Goal: Communication & Community: Ask a question

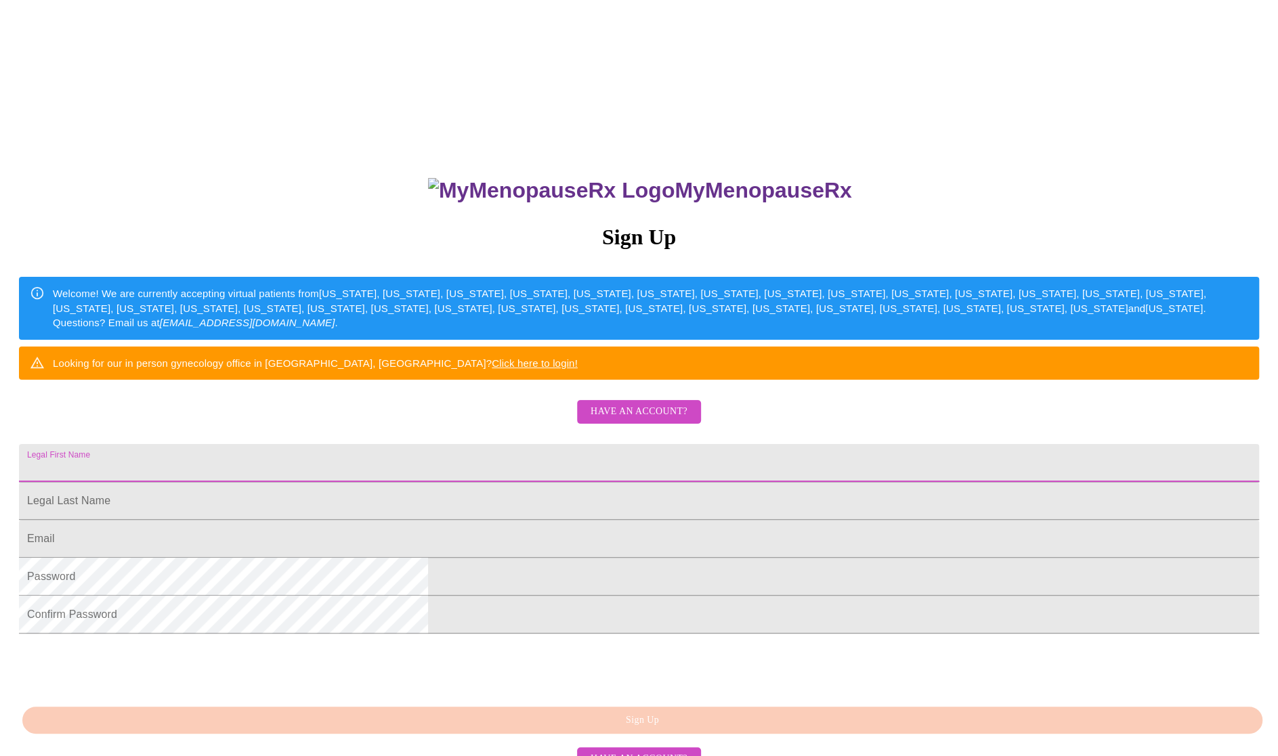
click at [513, 482] on input "Legal First Name" at bounding box center [639, 463] width 1240 height 38
type input "[EMAIL_ADDRESS][DOMAIN_NAME]"
drag, startPoint x: 570, startPoint y: 507, endPoint x: 403, endPoint y: 495, distance: 167.7
click at [403, 495] on div "MyMenopauseRx Sign Up Welcome! We are currently accepting virtual patients from…" at bounding box center [638, 458] width 1267 height 907
type input "Lisa"
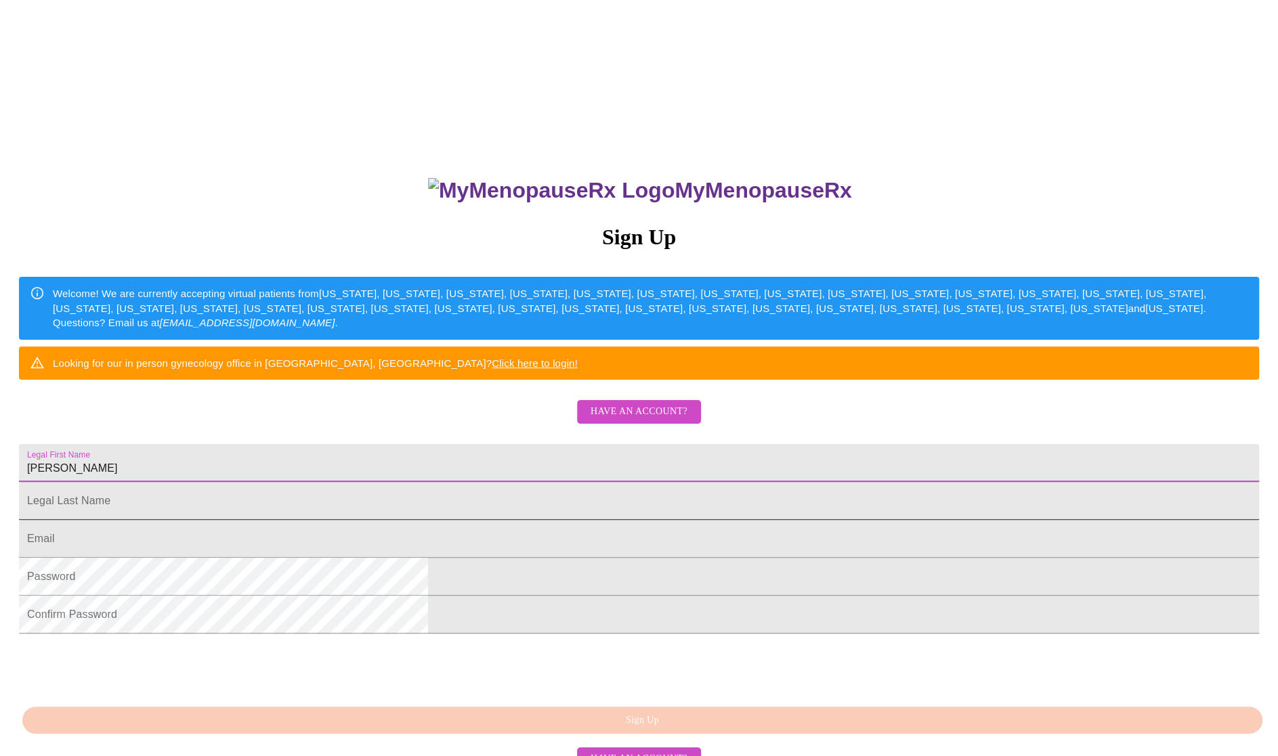
click at [463, 520] on input "Legal First Name" at bounding box center [639, 501] width 1240 height 38
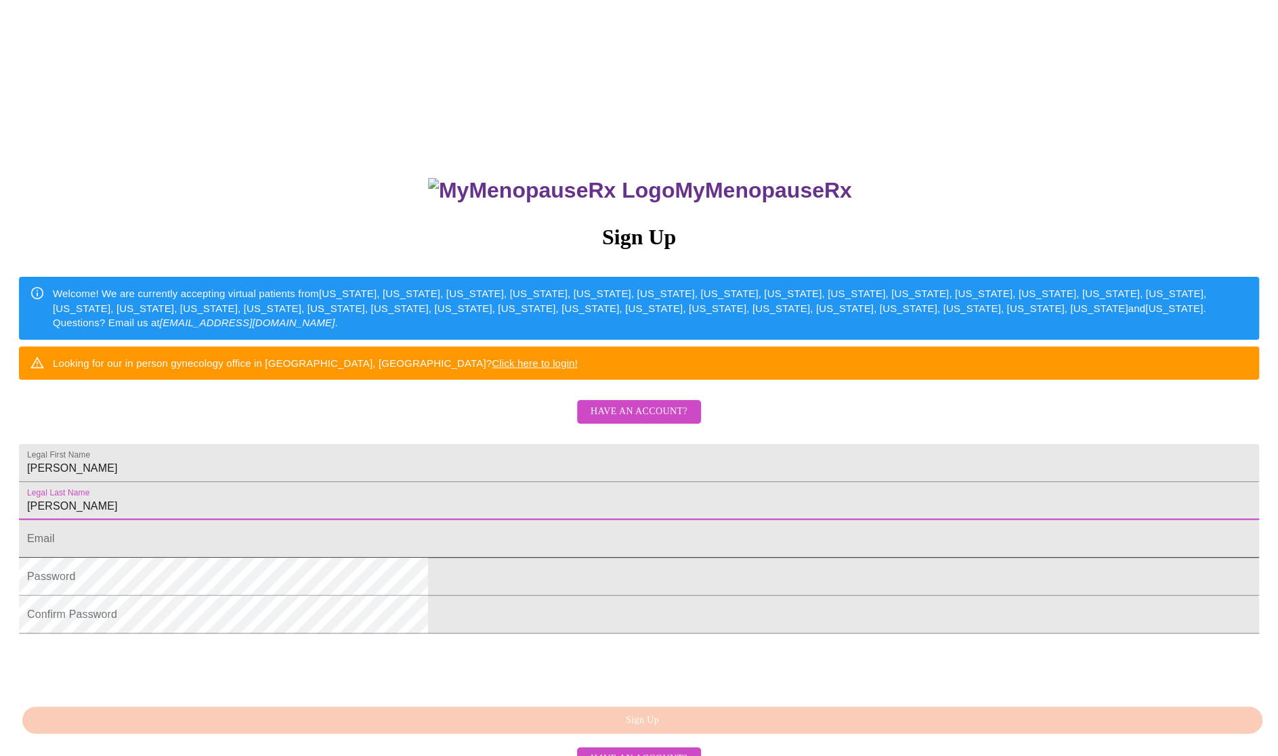
type input "Gerhold"
click at [460, 558] on input "Legal First Name" at bounding box center [639, 539] width 1240 height 38
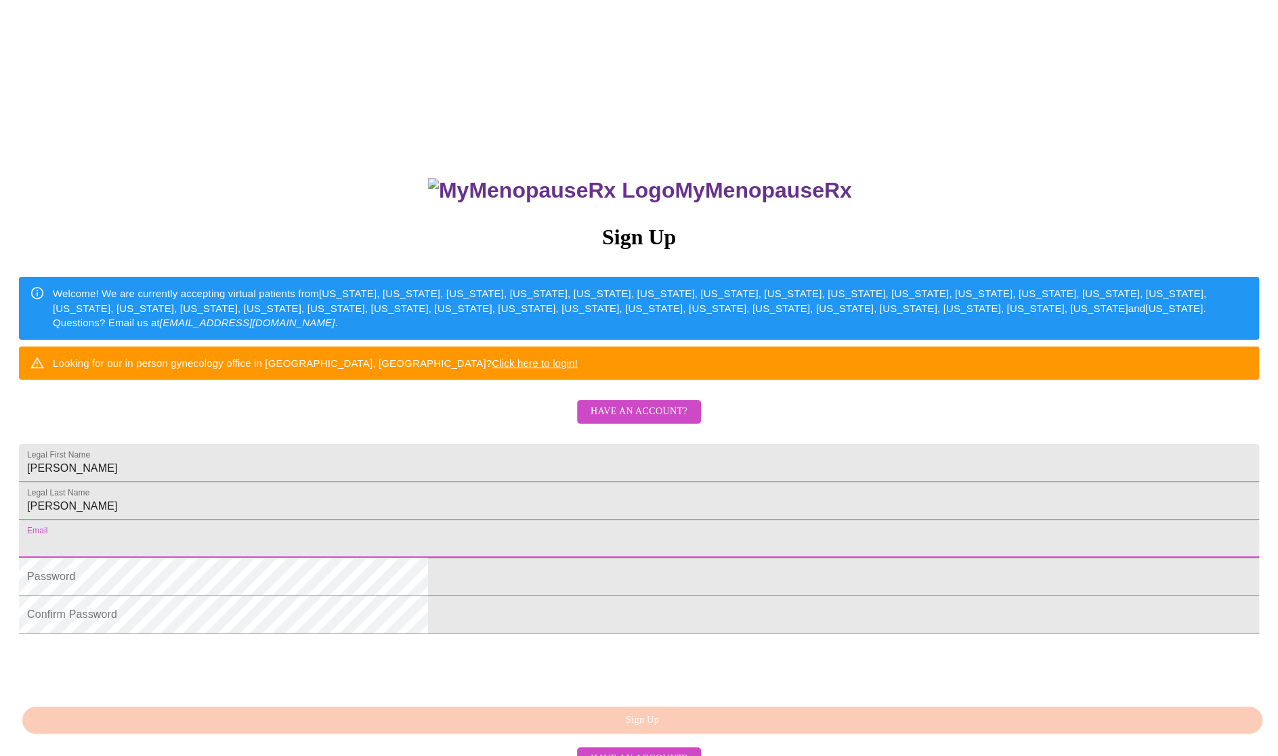
type input "lwgerhold@pobox.com"
click at [577, 369] on link "Click here to login!" at bounding box center [535, 363] width 86 height 12
click at [1133, 182] on div "MyMenopauseRx Sign Up Welcome! We are currently accepting virtual patients from…" at bounding box center [638, 458] width 1267 height 907
click at [520, 482] on input "Legal First Name" at bounding box center [639, 463] width 1240 height 38
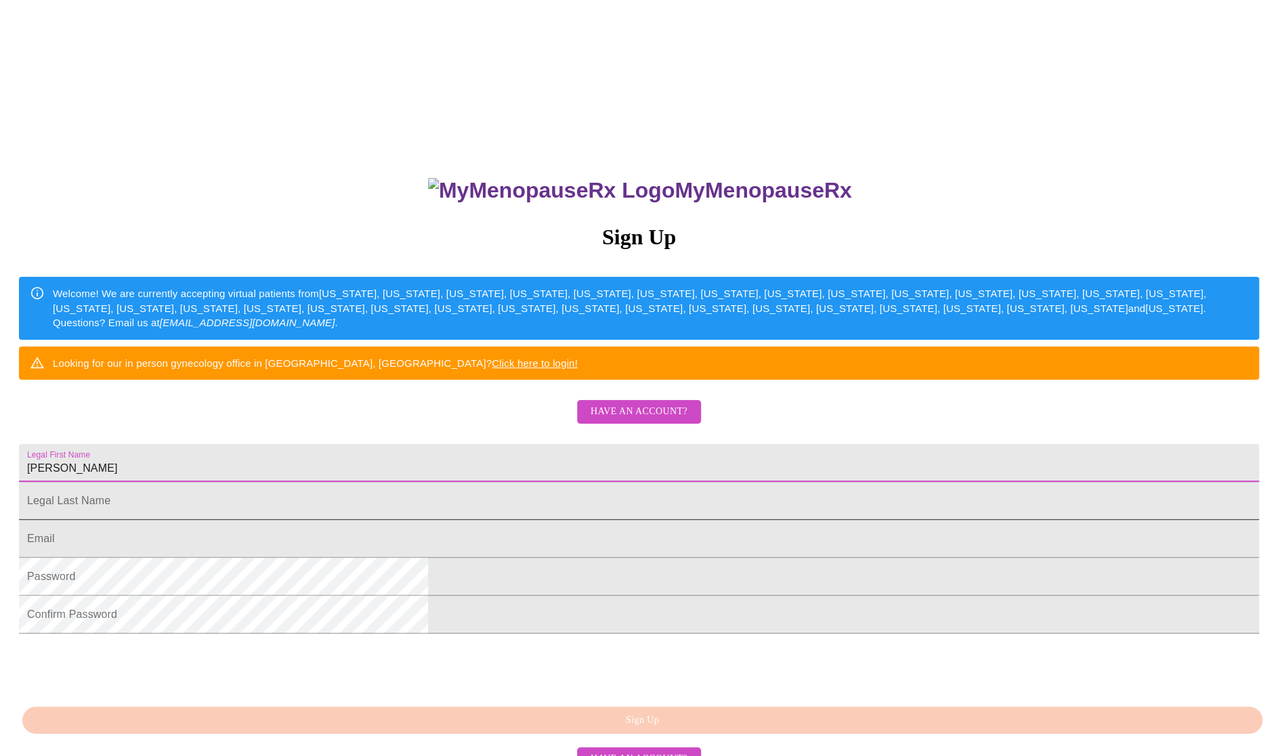
type input "Lisa"
click at [474, 520] on input "Legal First Name" at bounding box center [639, 501] width 1240 height 38
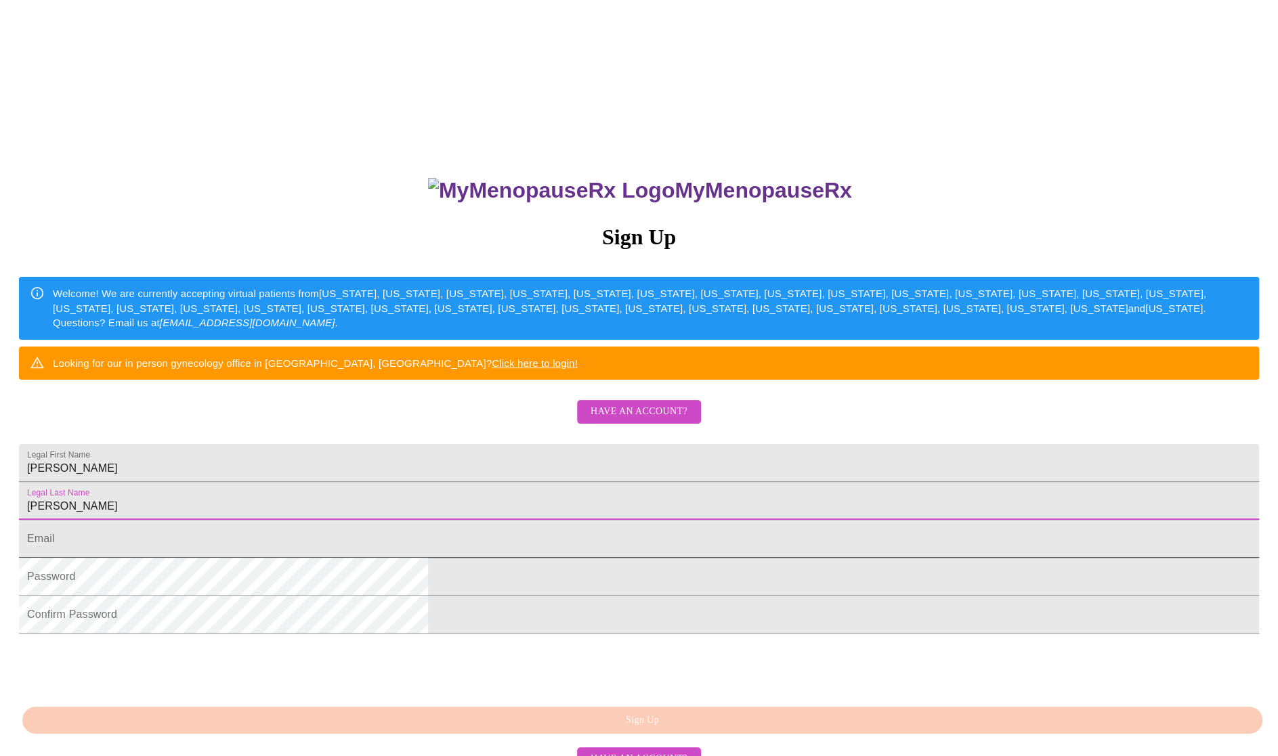
type input "Gerhold"
click at [467, 558] on input "Legal First Name" at bounding box center [639, 539] width 1240 height 38
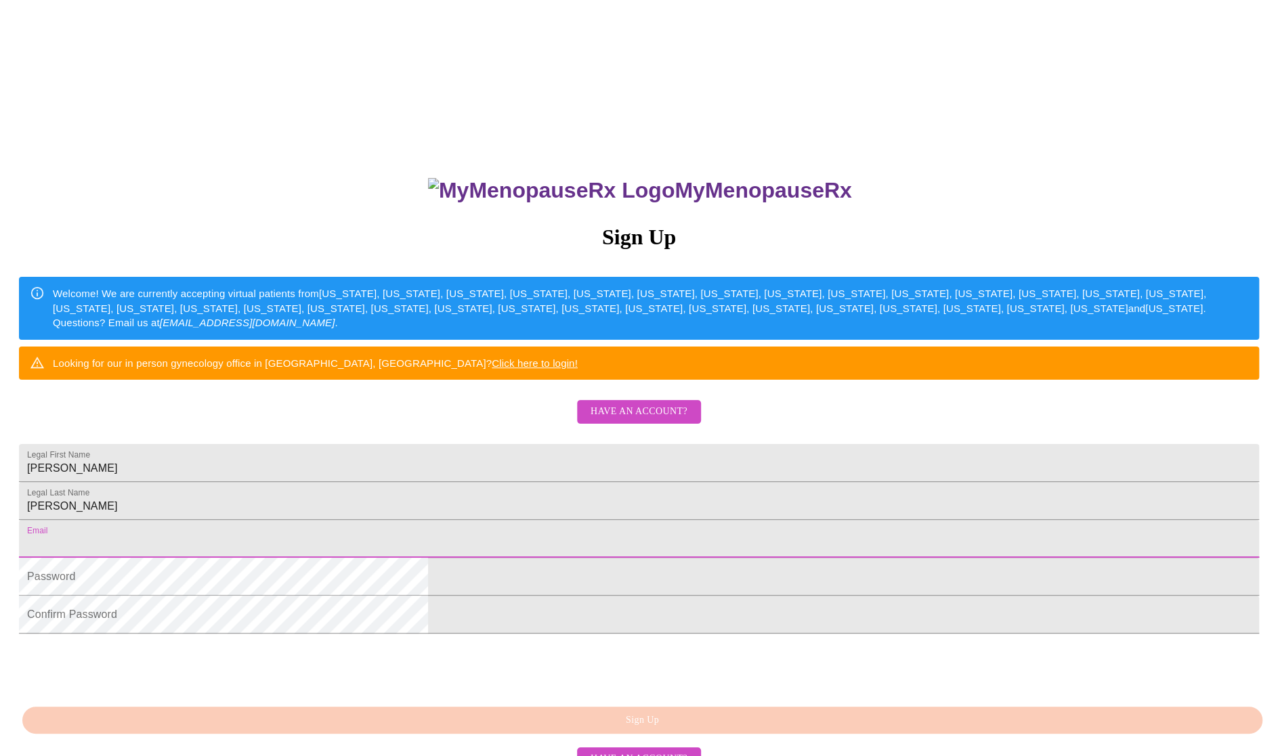
type input "lwgerhold@pobox.com"
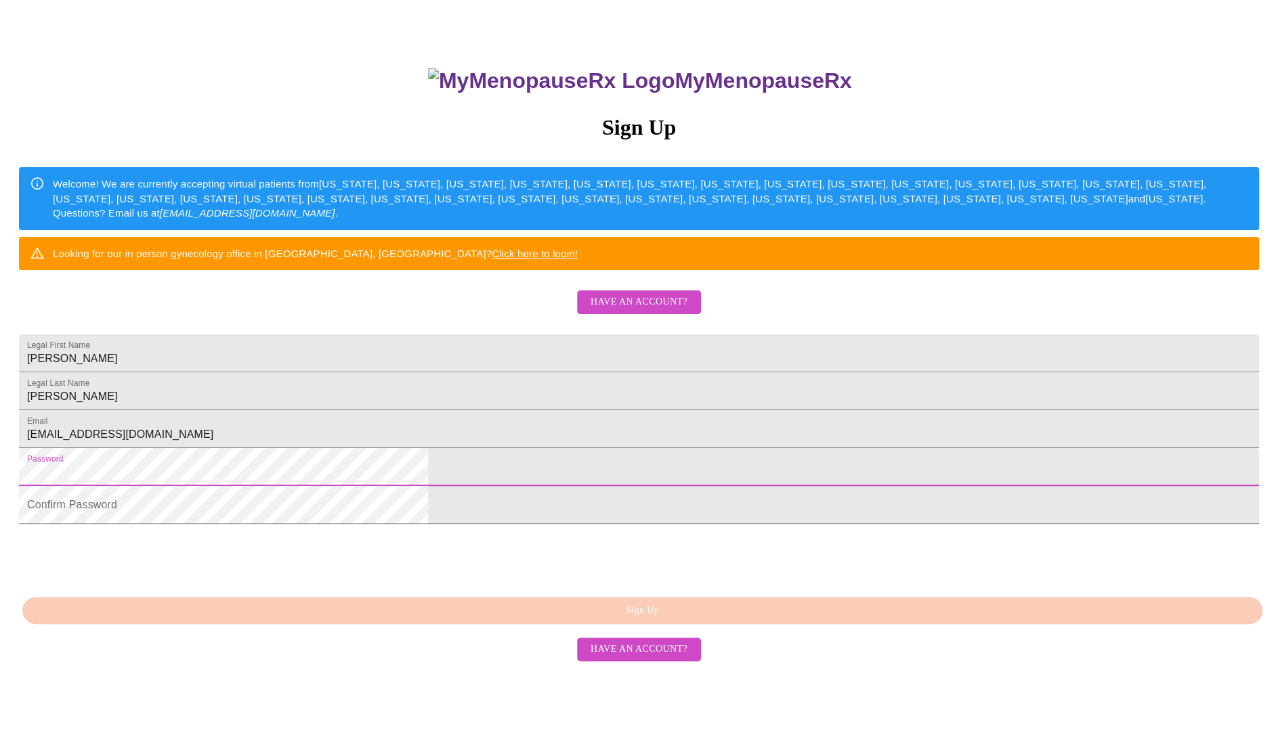
scroll to position [125, 0]
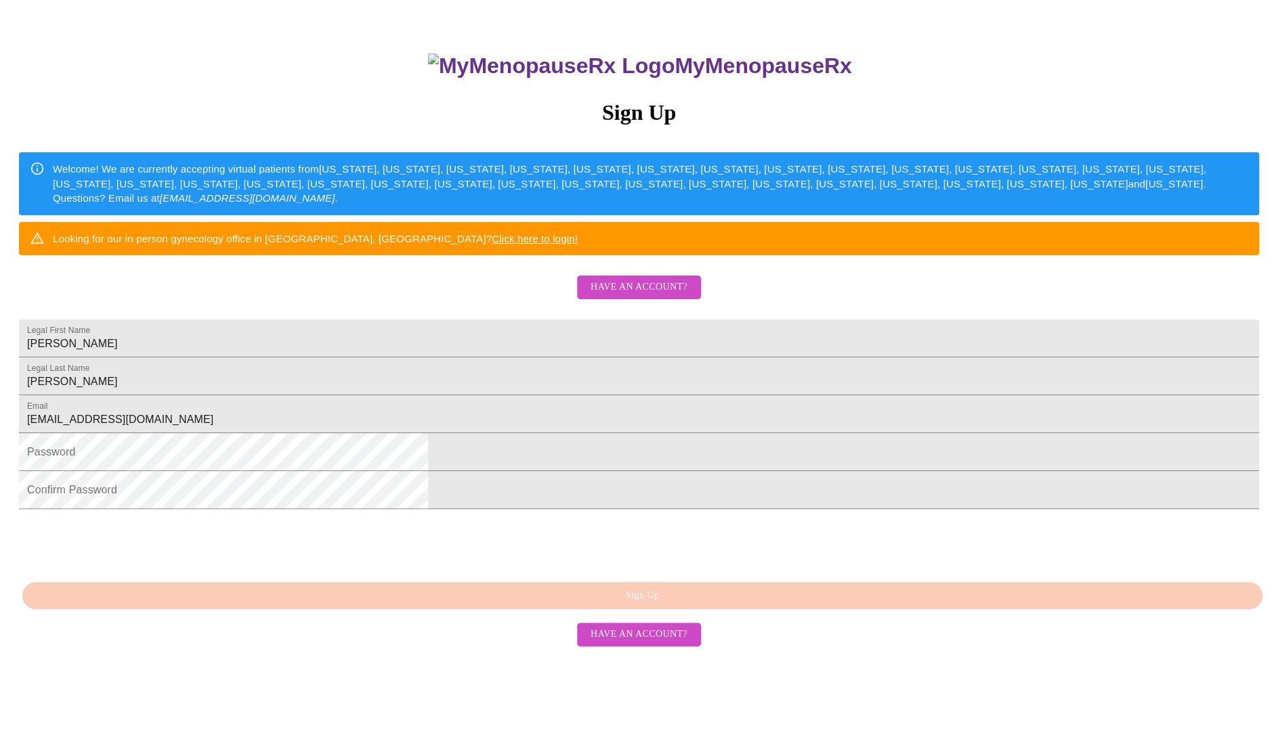
click at [942, 499] on div "MyMenopauseRx Sign Up Welcome! We are currently accepting virtual patients from…" at bounding box center [638, 334] width 1267 height 907
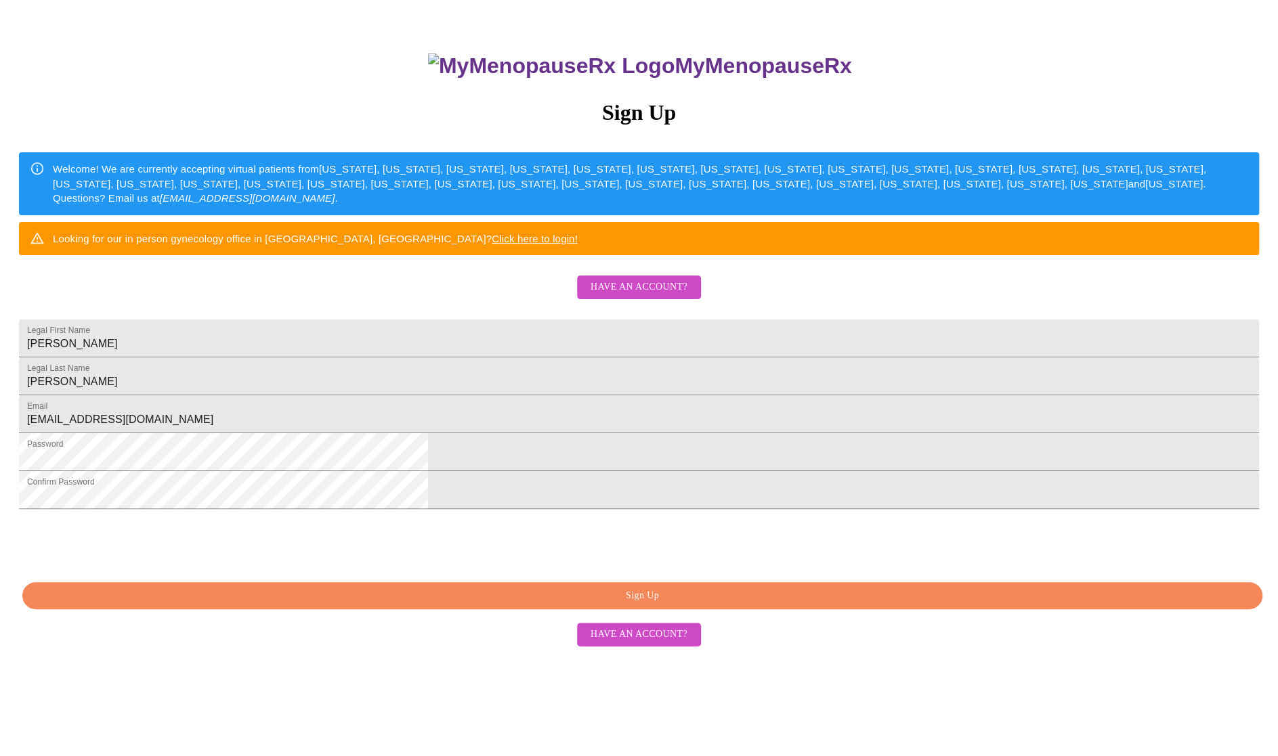
click at [636, 605] on span "Sign Up" at bounding box center [642, 596] width 1208 height 17
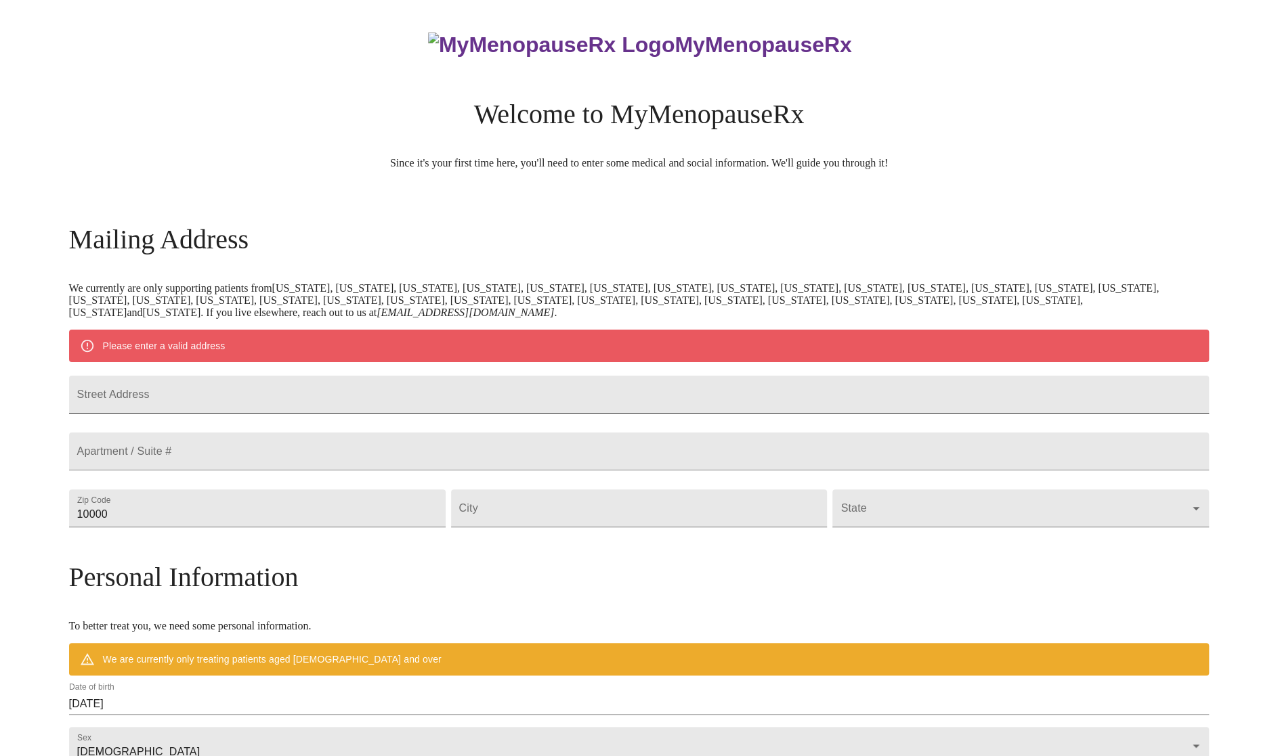
click at [291, 409] on input "Street Address" at bounding box center [639, 395] width 1140 height 38
type input "139 N Elm Ave"
click at [245, 527] on input "10000" at bounding box center [257, 508] width 376 height 38
drag, startPoint x: 263, startPoint y: 545, endPoint x: 187, endPoint y: 545, distance: 75.8
click at [187, 545] on div "MyMenopauseRx Welcome to MyMenopauseRx Since it's your first time here, you'll …" at bounding box center [639, 532] width 1140 height 1055
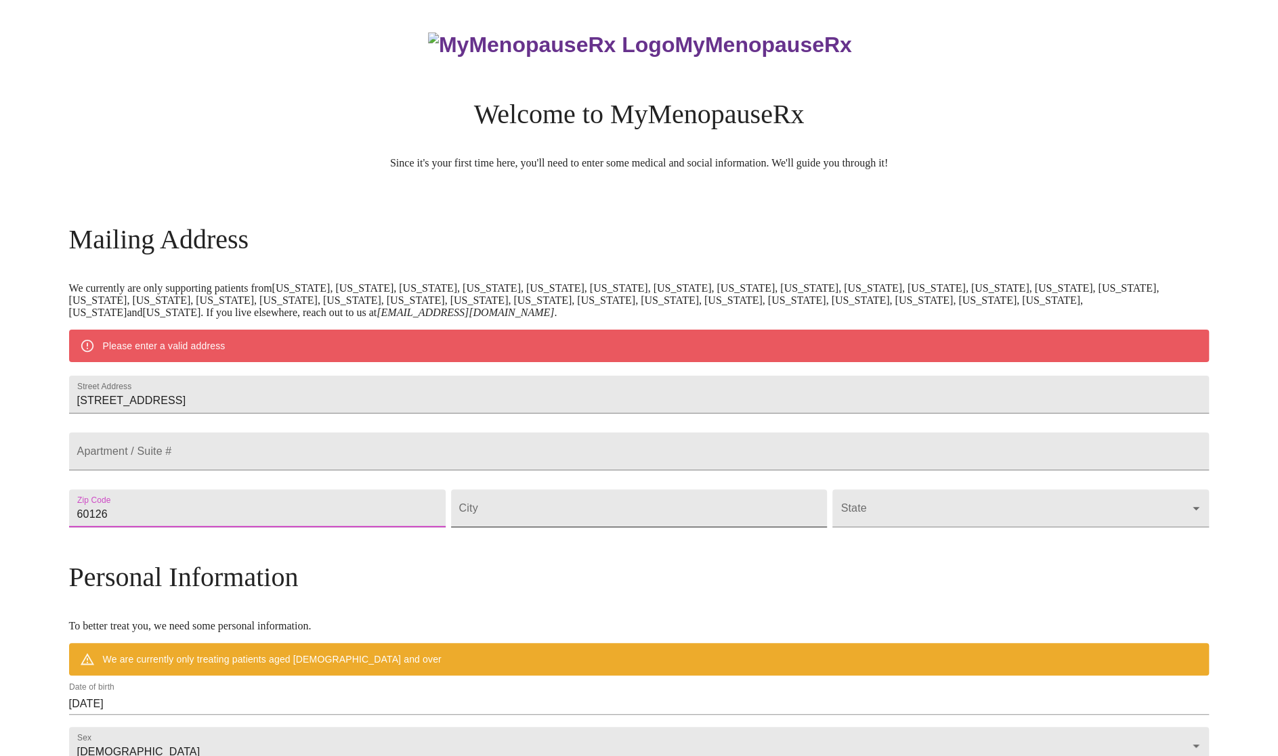
type input "60126"
click at [552, 527] on input "Street Address" at bounding box center [639, 508] width 376 height 38
type input "Elmhurst"
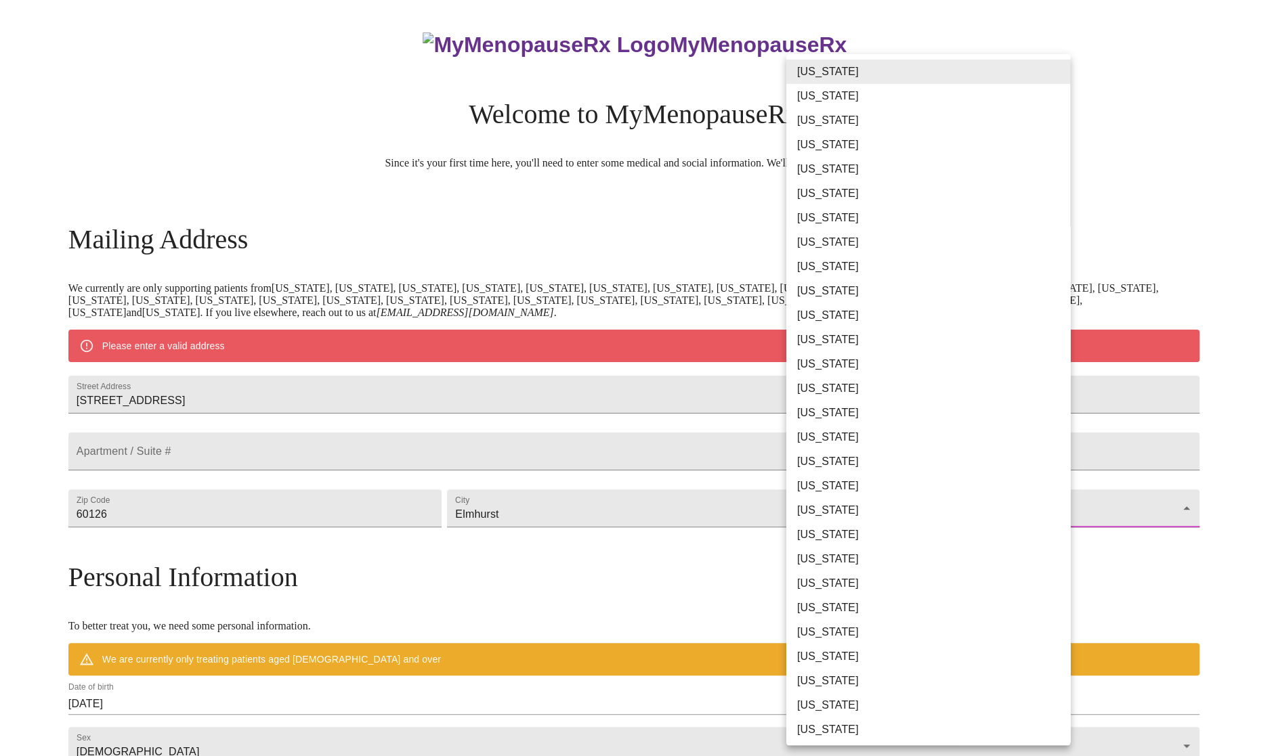
click at [819, 546] on body "MyMenopauseRx Welcome to MyMenopauseRx Since it's your first time here, you'll …" at bounding box center [638, 532] width 1267 height 1055
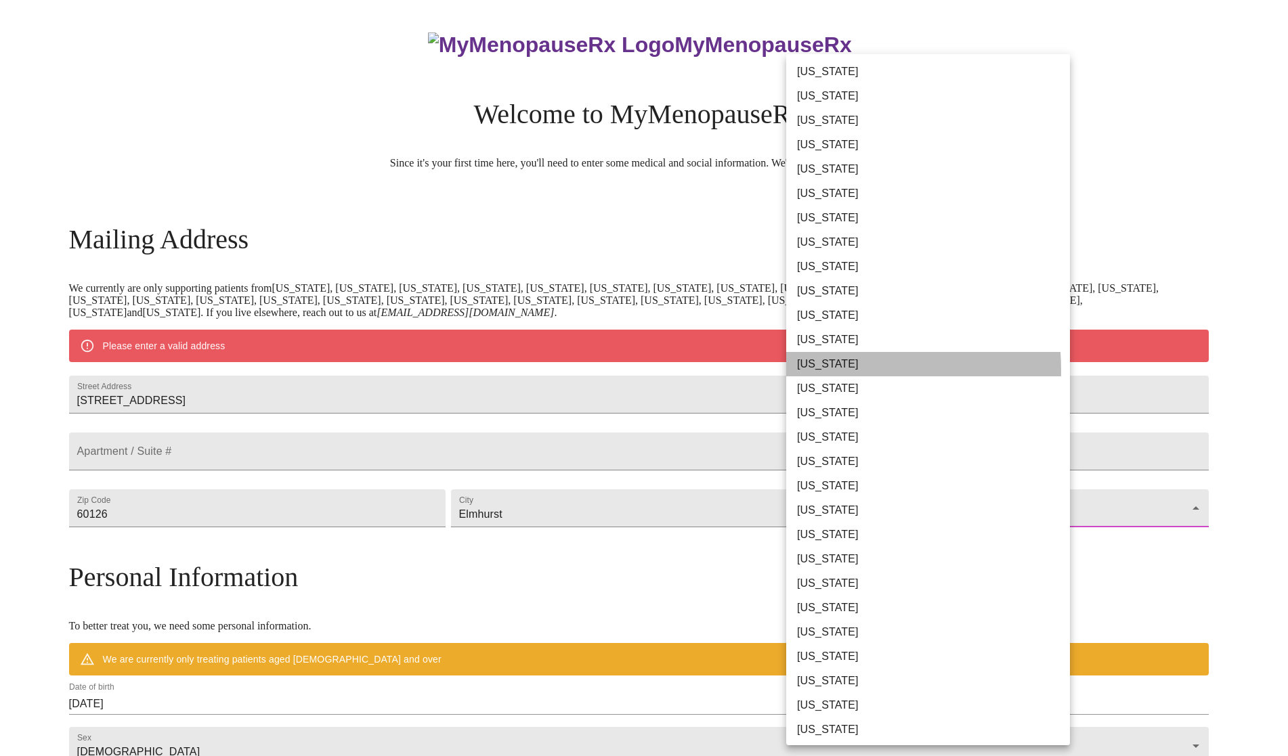
click at [810, 370] on li "Illinois" at bounding box center [933, 364] width 294 height 24
type input "Illinois"
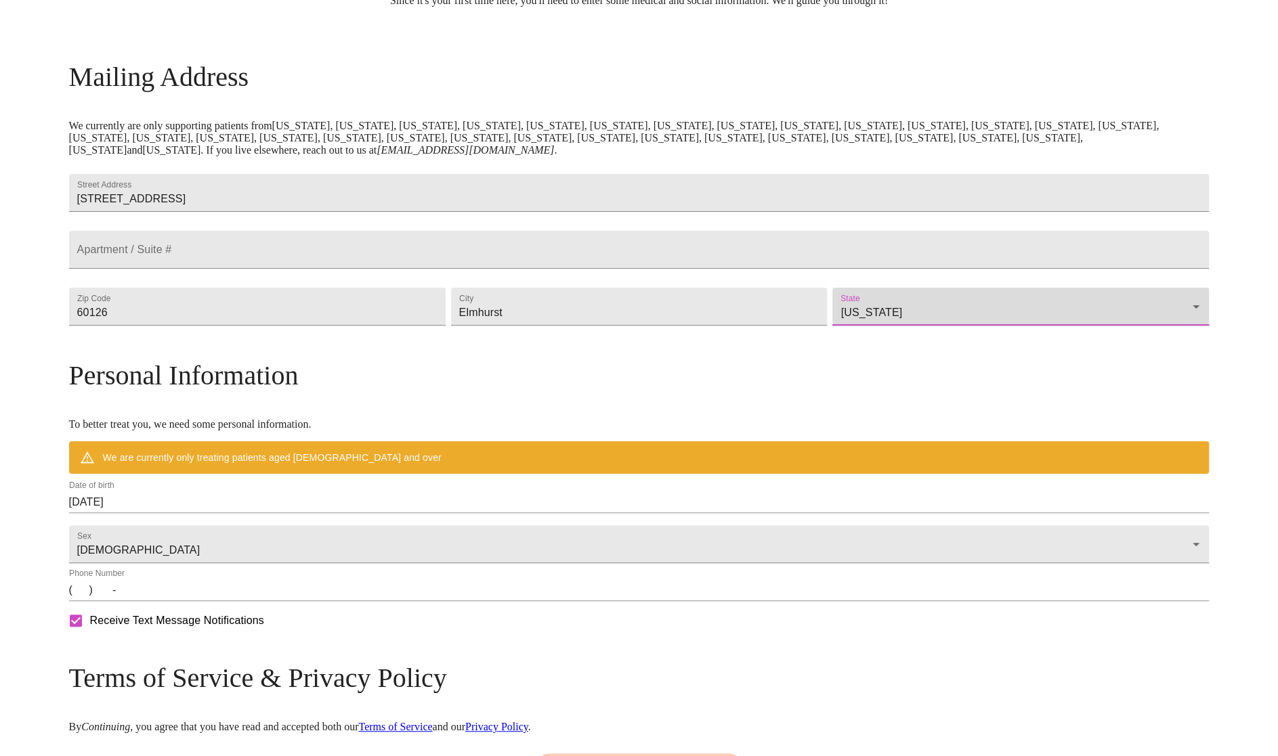
scroll to position [180, 0]
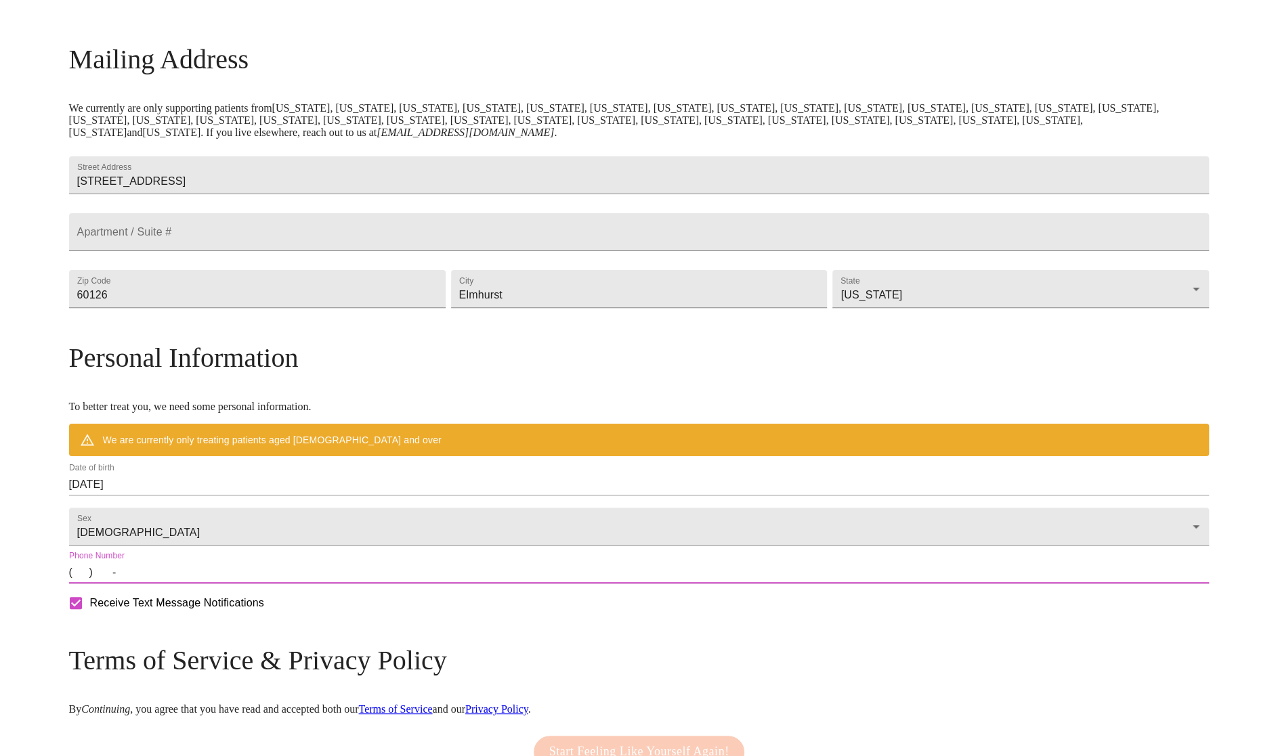
click at [221, 584] on input "(   )    -" at bounding box center [639, 573] width 1140 height 22
type input "(630) 881-9396"
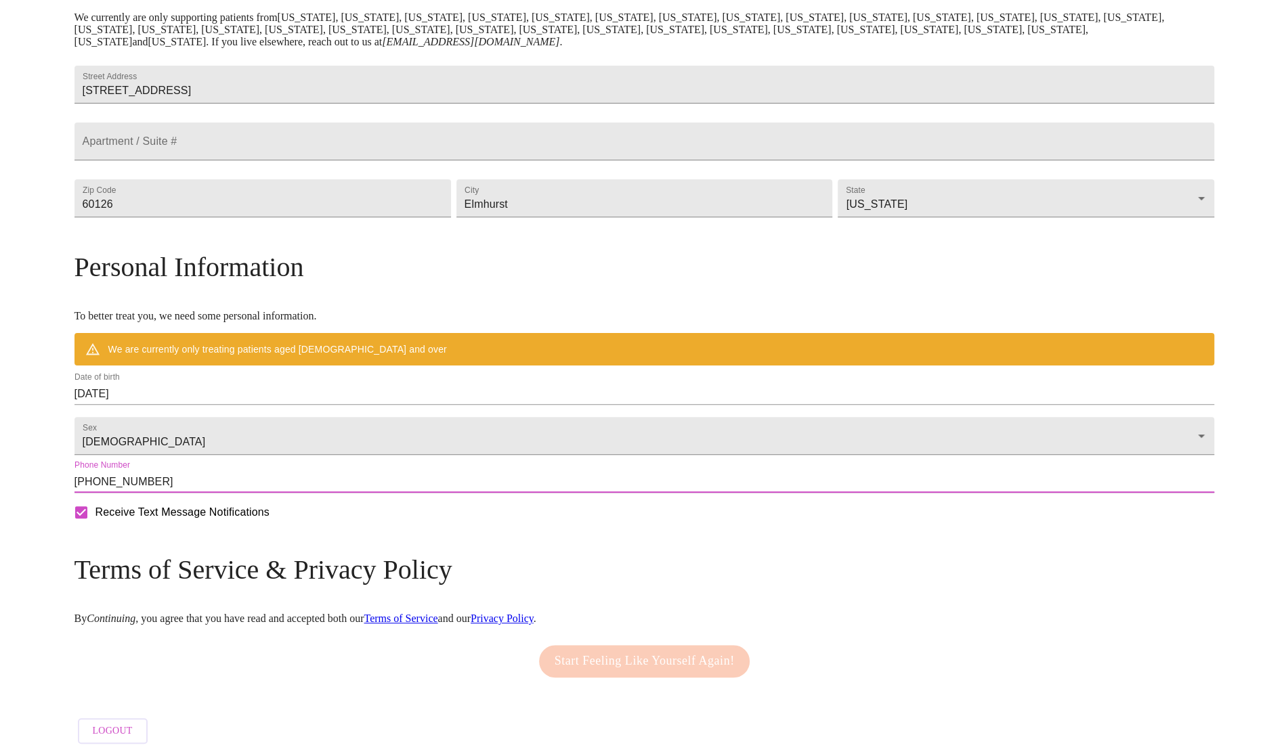
scroll to position [307, 0]
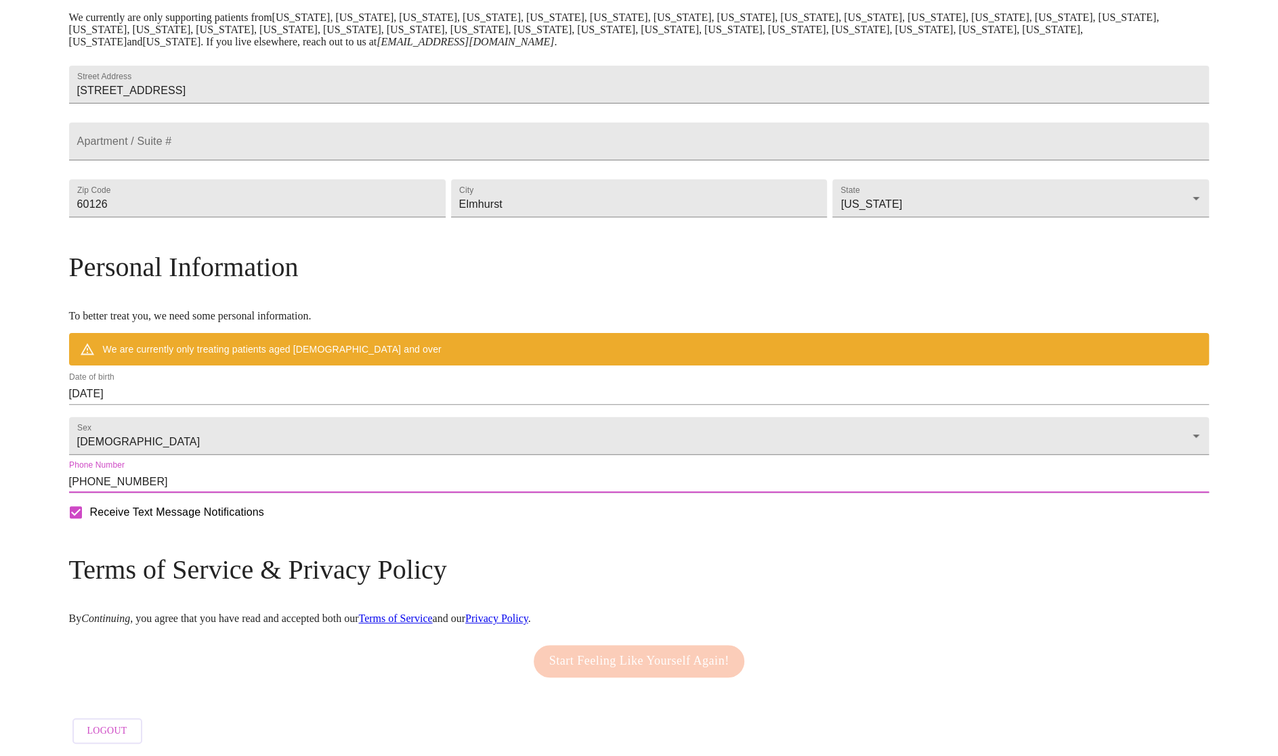
click at [432, 613] on link "Terms of Service" at bounding box center [395, 619] width 74 height 12
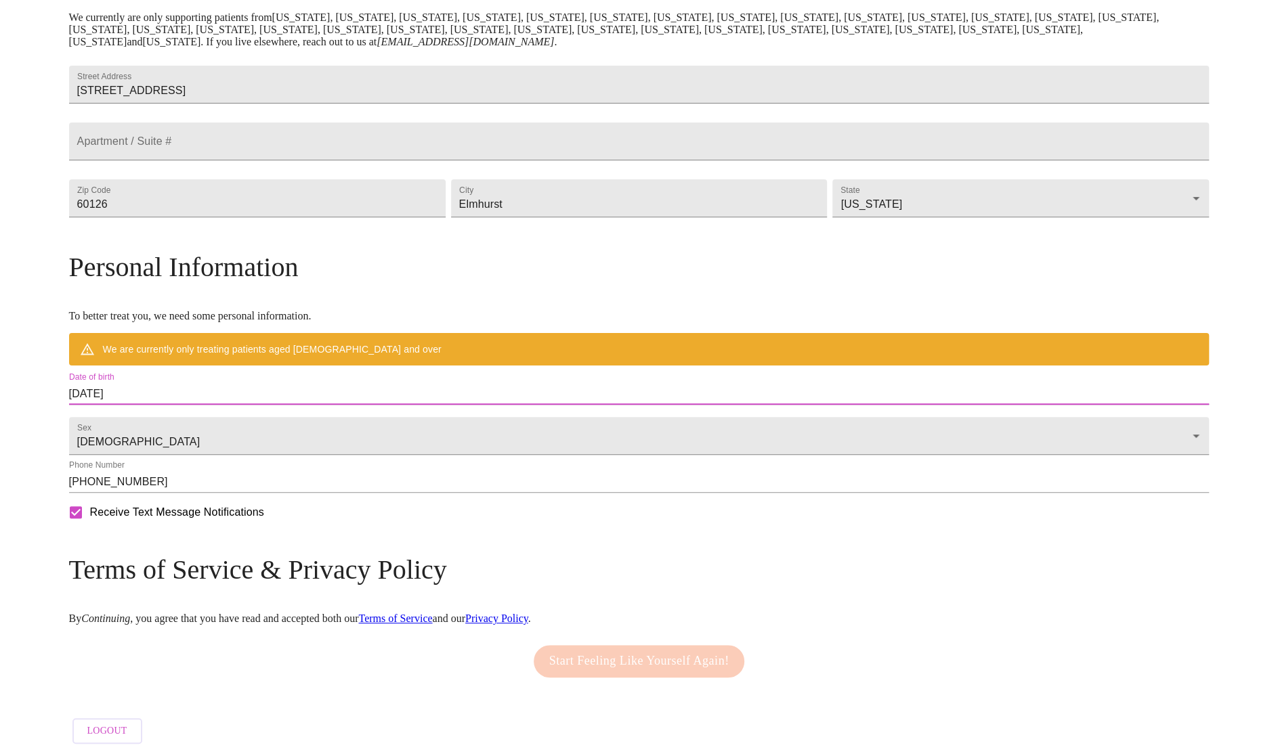
drag, startPoint x: 279, startPoint y: 378, endPoint x: 171, endPoint y: 381, distance: 107.7
click at [171, 381] on div "MyMenopauseRx Welcome to MyMenopauseRx Since it's your first time here, you'll …" at bounding box center [639, 243] width 1140 height 1016
click at [269, 383] on input "09/12/2025" at bounding box center [639, 394] width 1140 height 22
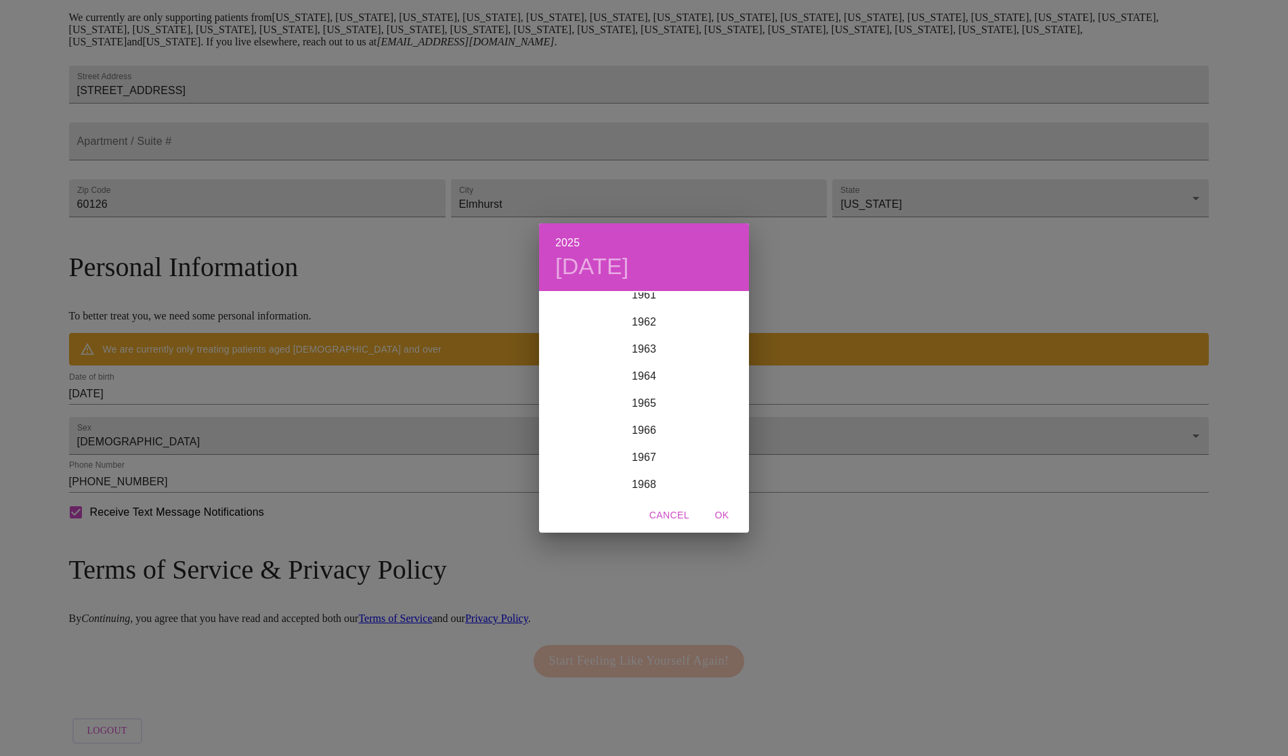
scroll to position [1615, 0]
click at [638, 421] on div "1963" at bounding box center [644, 423] width 210 height 27
click at [573, 468] on div "Oct" at bounding box center [574, 470] width 70 height 51
drag, startPoint x: 592, startPoint y: 384, endPoint x: 593, endPoint y: 410, distance: 25.8
click at [591, 384] on p "7" at bounding box center [589, 387] width 5 height 14
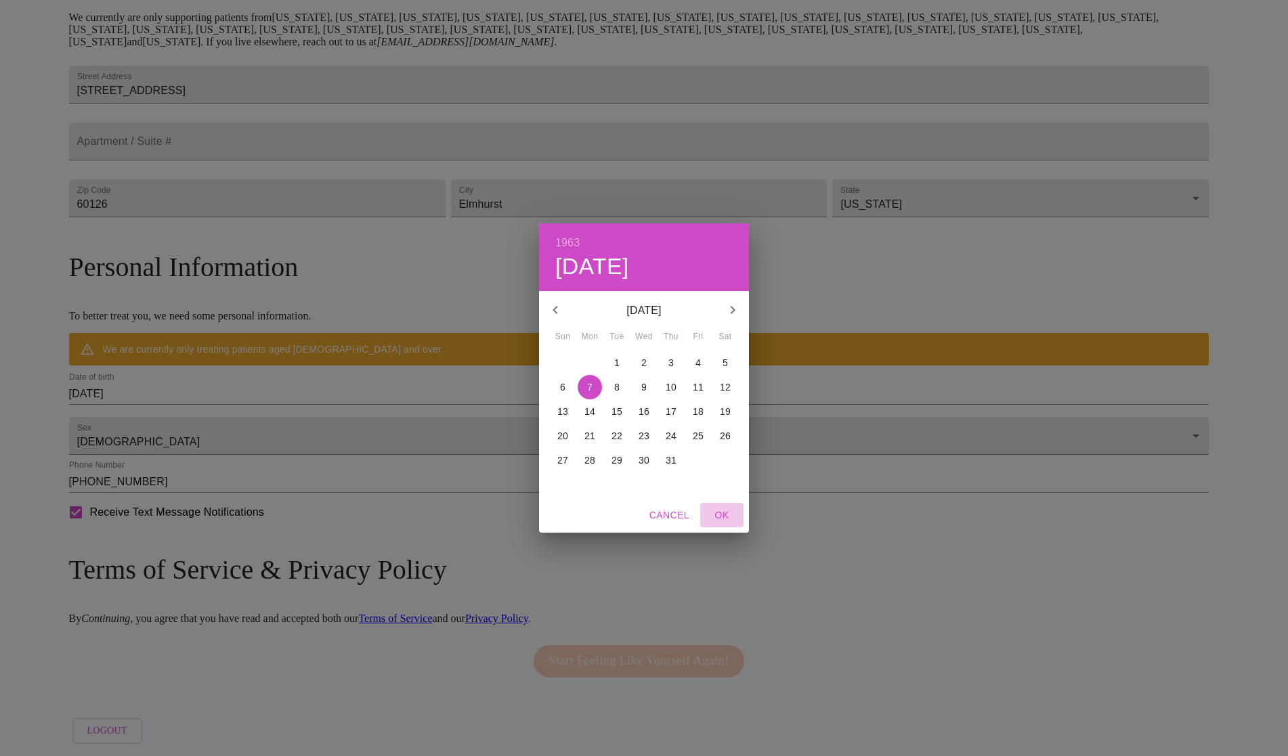
click at [724, 517] on span "OK" at bounding box center [721, 515] width 32 height 17
type input "10/07/1963"
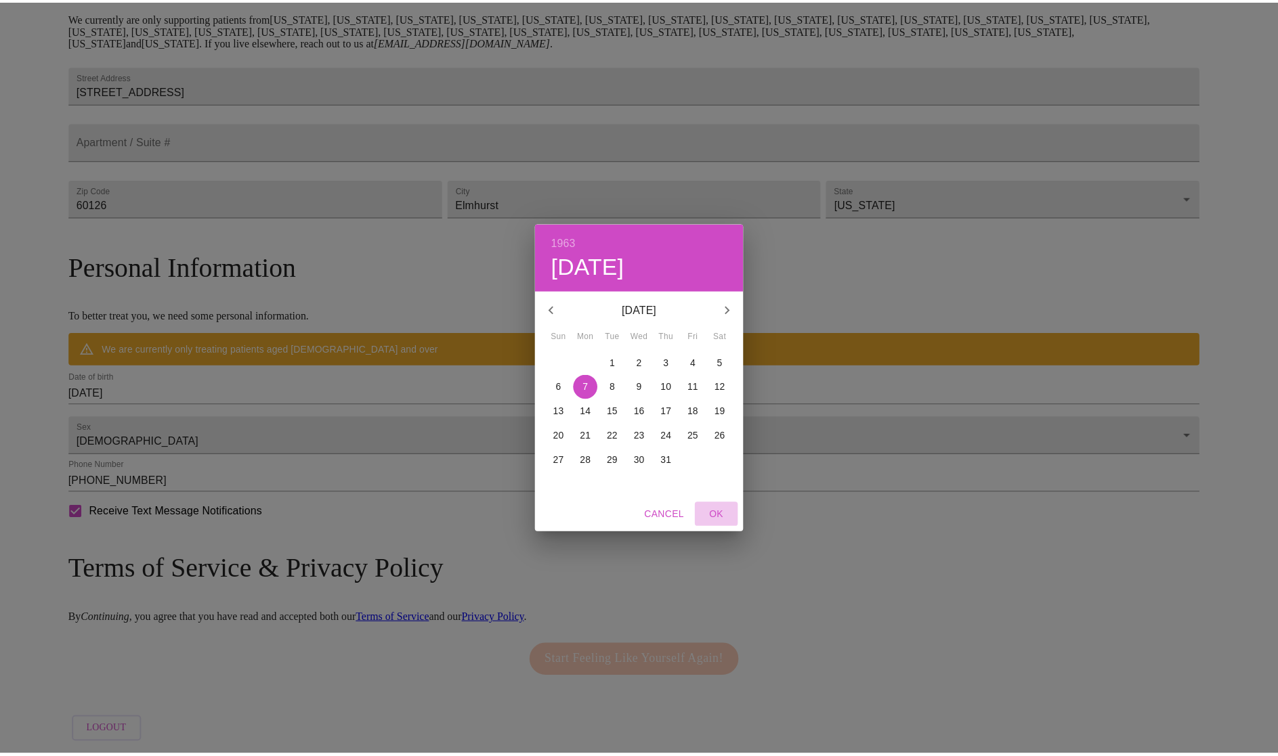
scroll to position [268, 0]
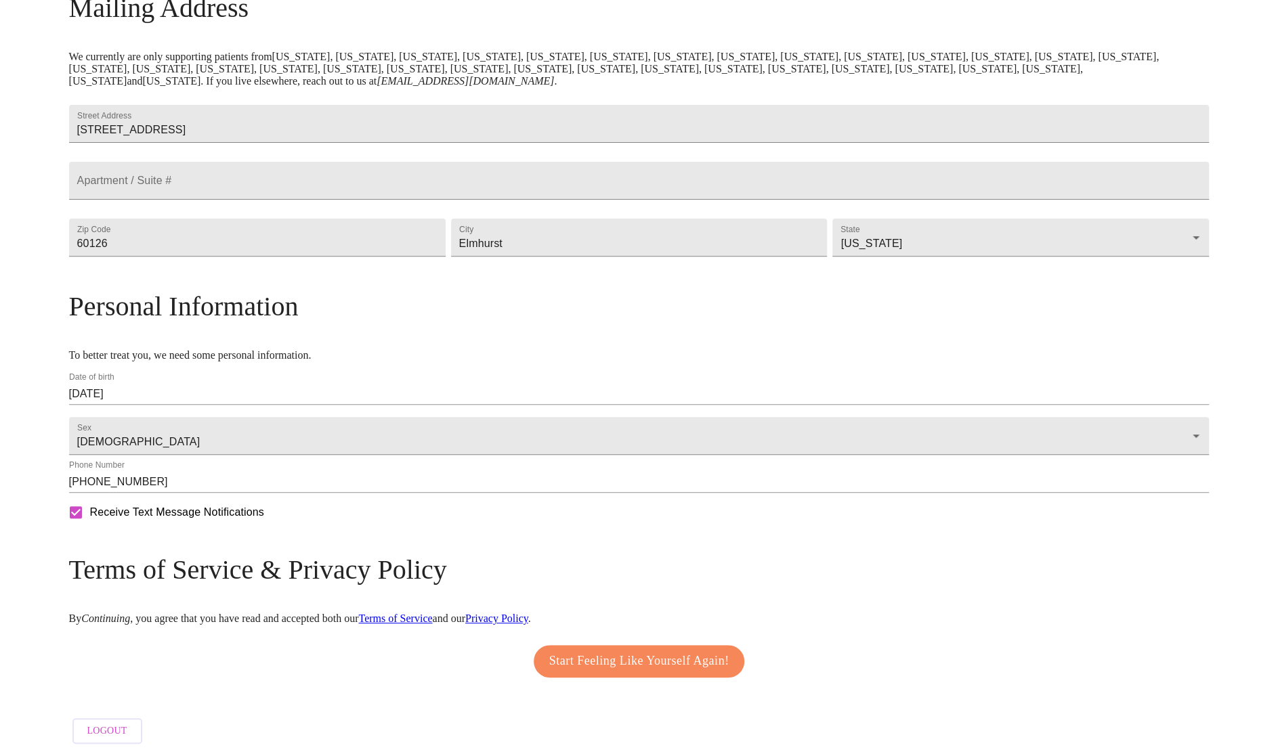
click at [528, 613] on link "Privacy Policy" at bounding box center [496, 619] width 63 height 12
click at [598, 655] on span "Start Feeling Like Yourself Again!" at bounding box center [639, 662] width 180 height 22
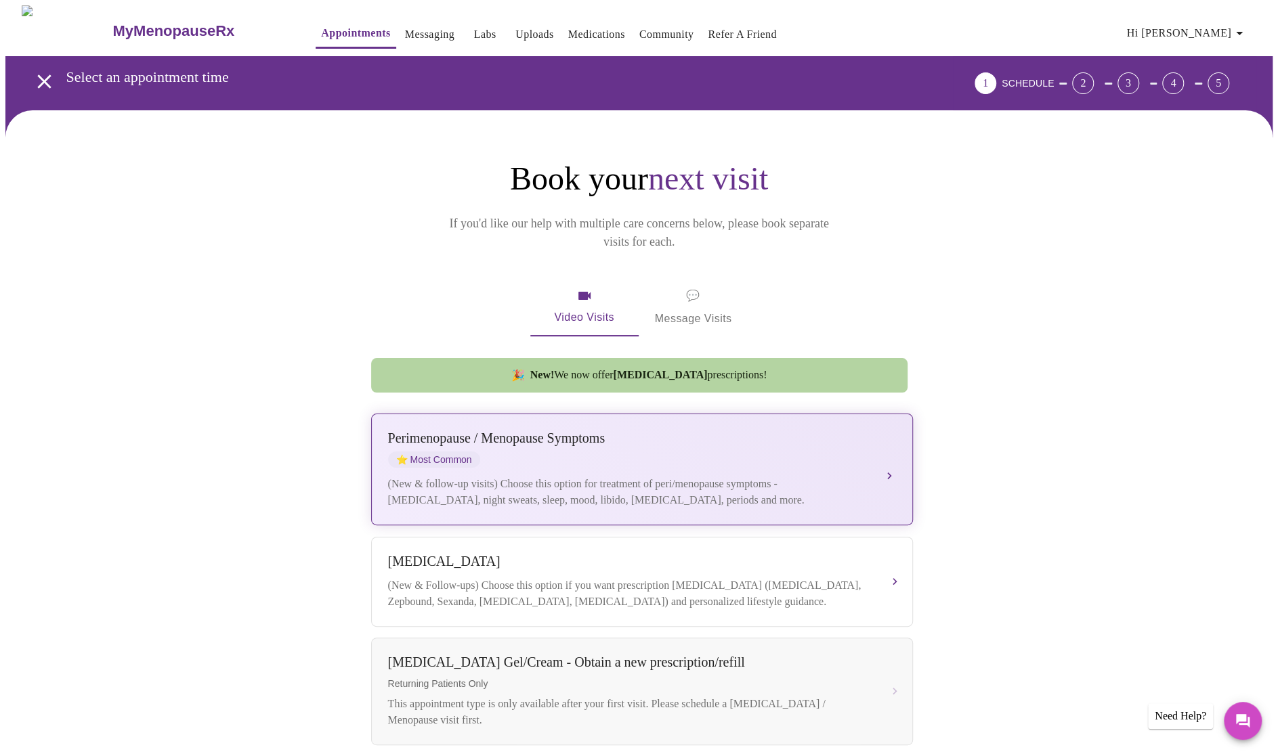
click at [884, 457] on button "Perimenopause / Menopause Symptoms ⭐ Most Common (New & follow-up visits) Choos…" at bounding box center [642, 470] width 542 height 112
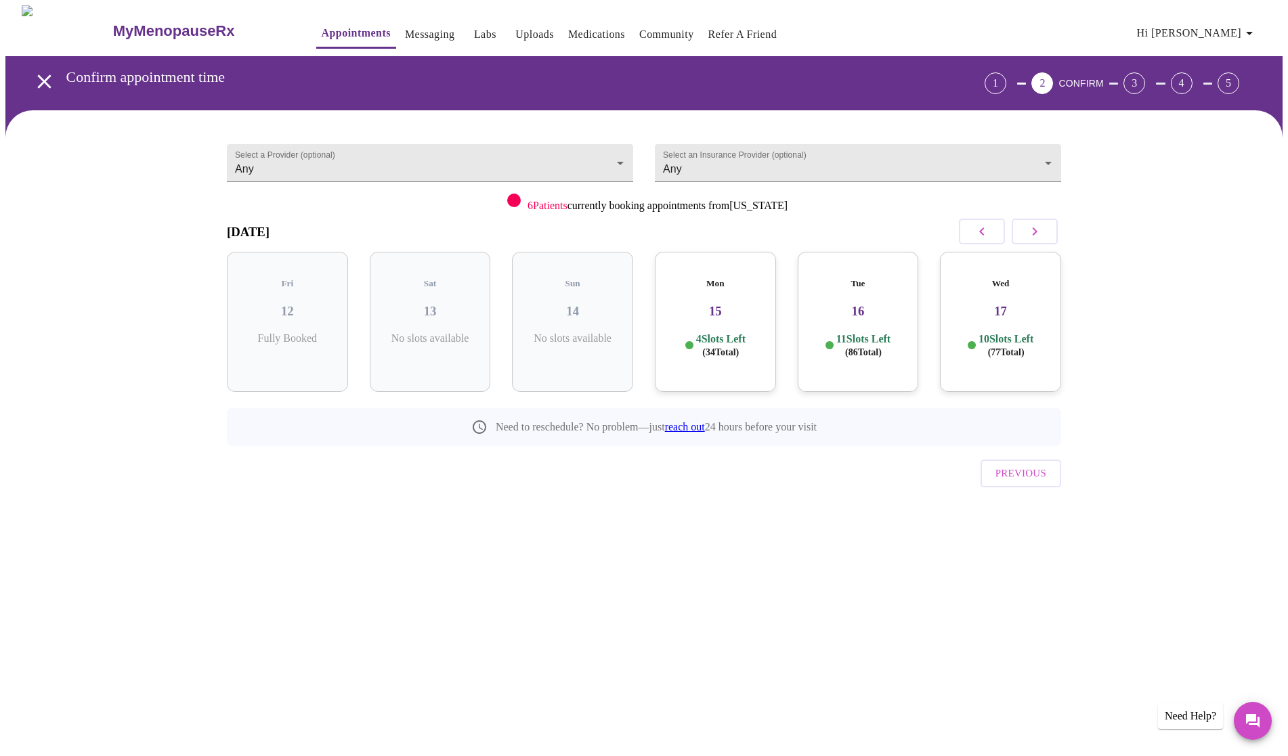
click at [720, 304] on h3 "15" at bounding box center [716, 311] width 100 height 15
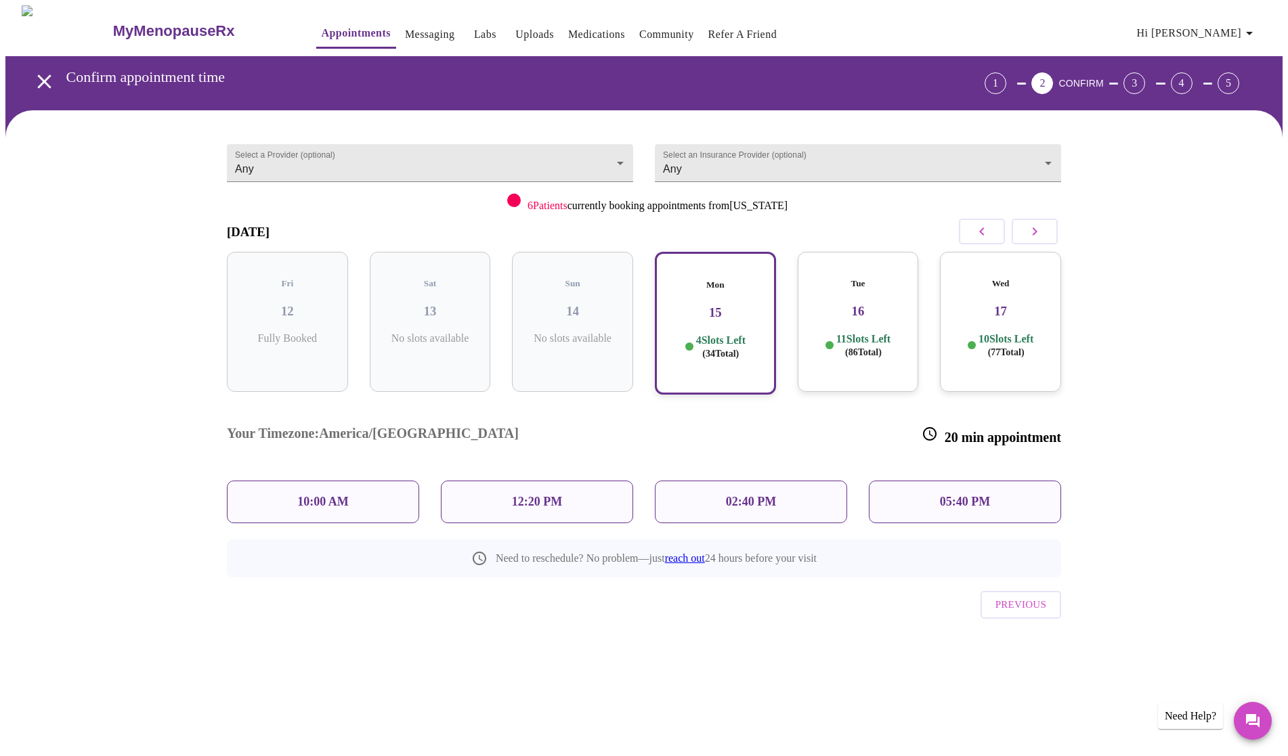
click at [858, 304] on h3 "16" at bounding box center [858, 311] width 100 height 15
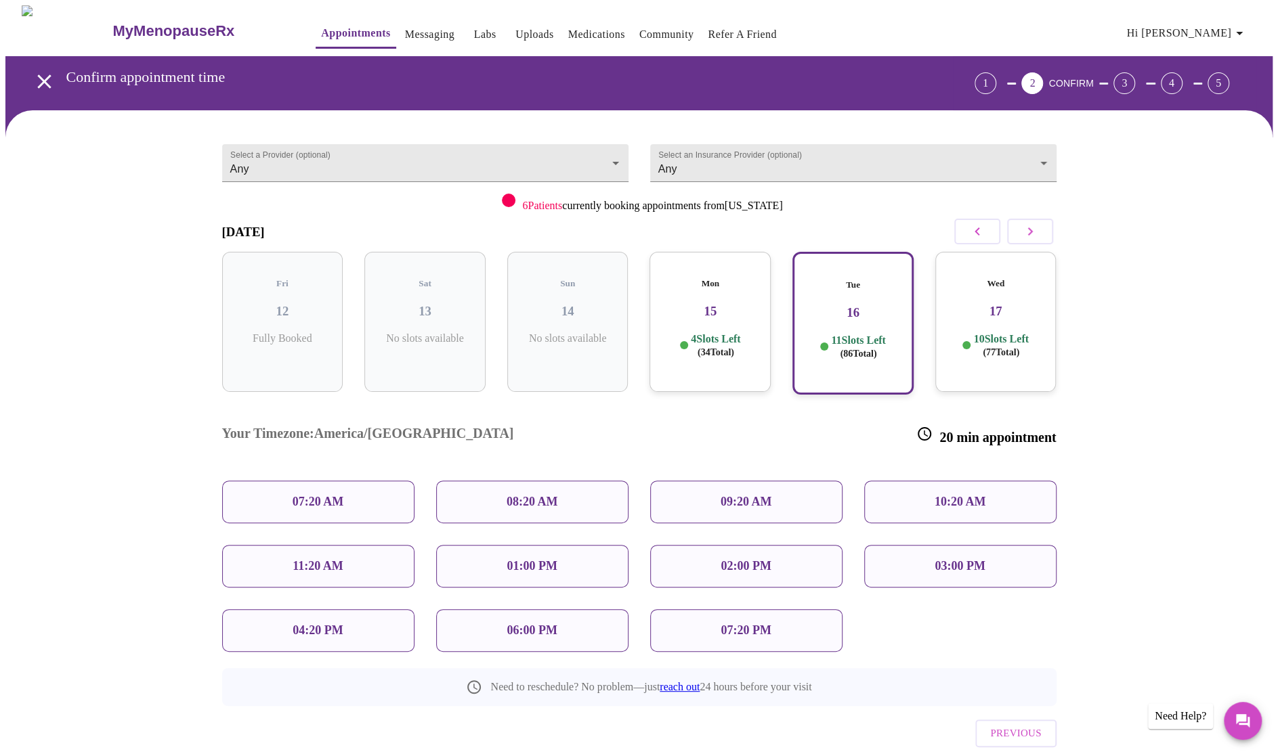
click at [990, 304] on h3 "17" at bounding box center [996, 311] width 100 height 15
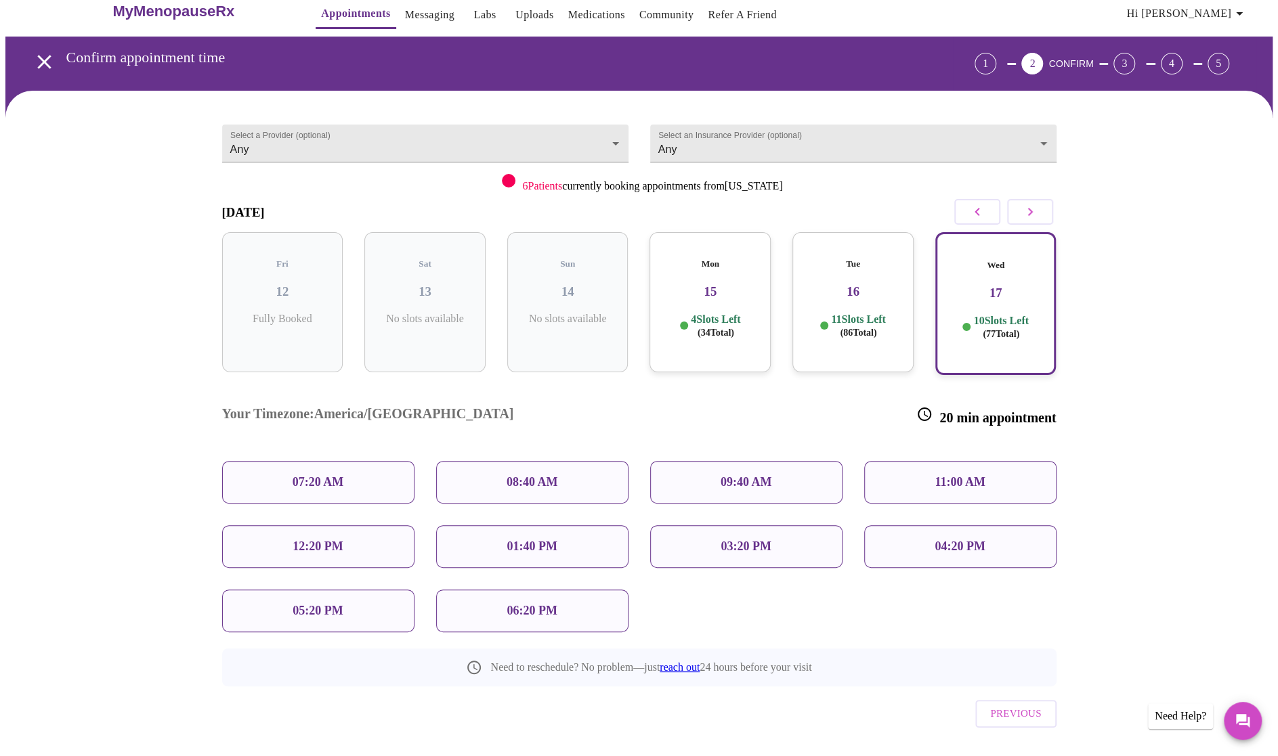
scroll to position [20, 0]
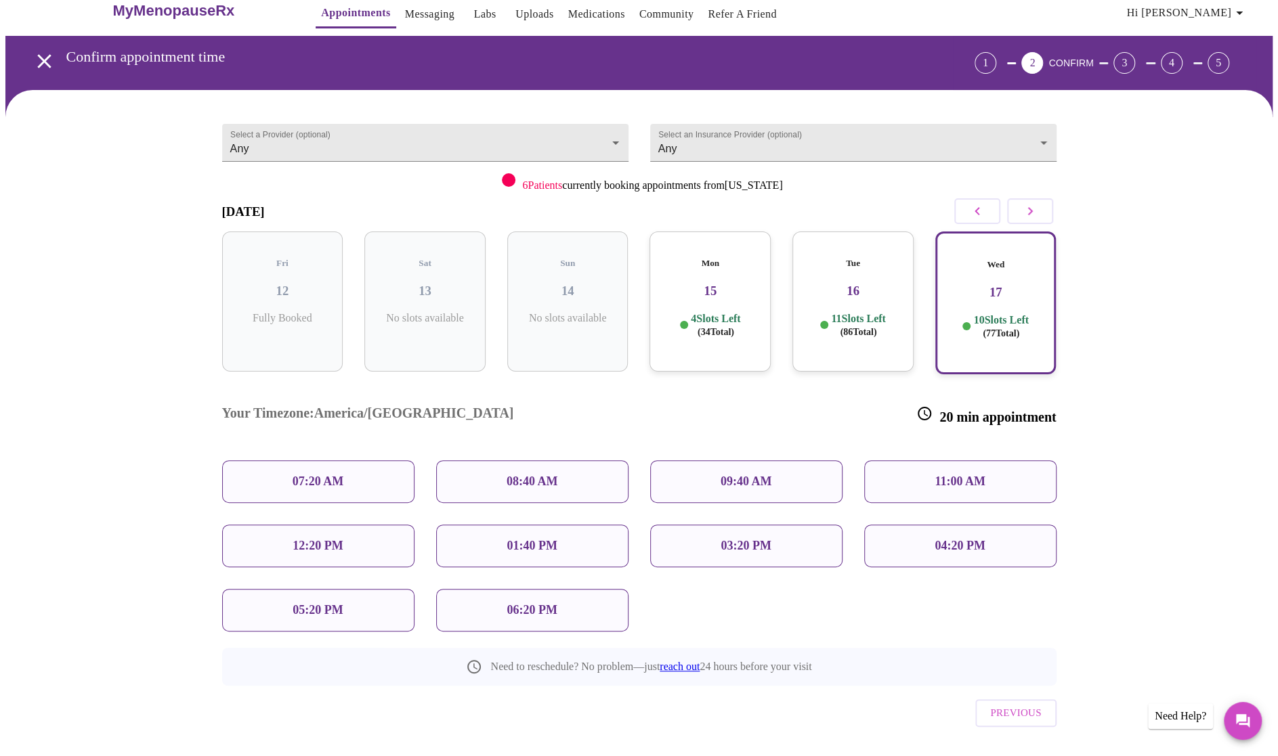
click at [41, 50] on icon "open drawer" at bounding box center [44, 61] width 24 height 24
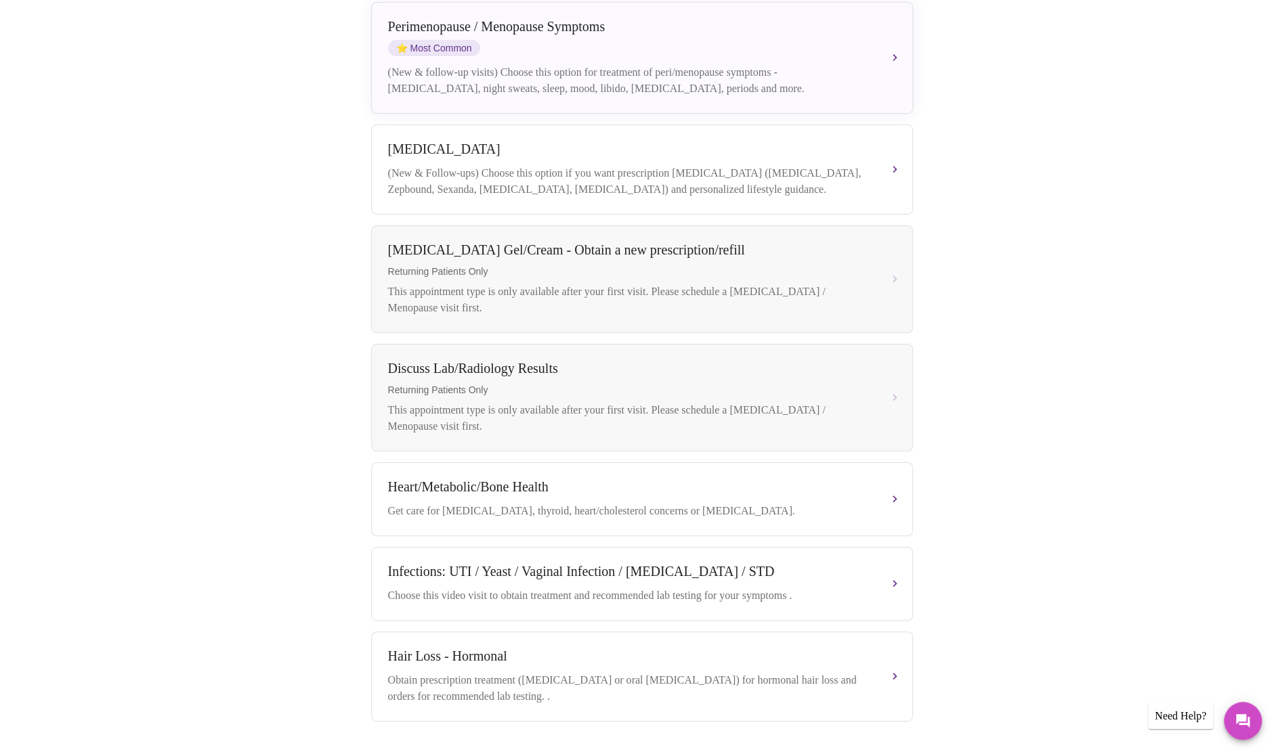
scroll to position [464, 0]
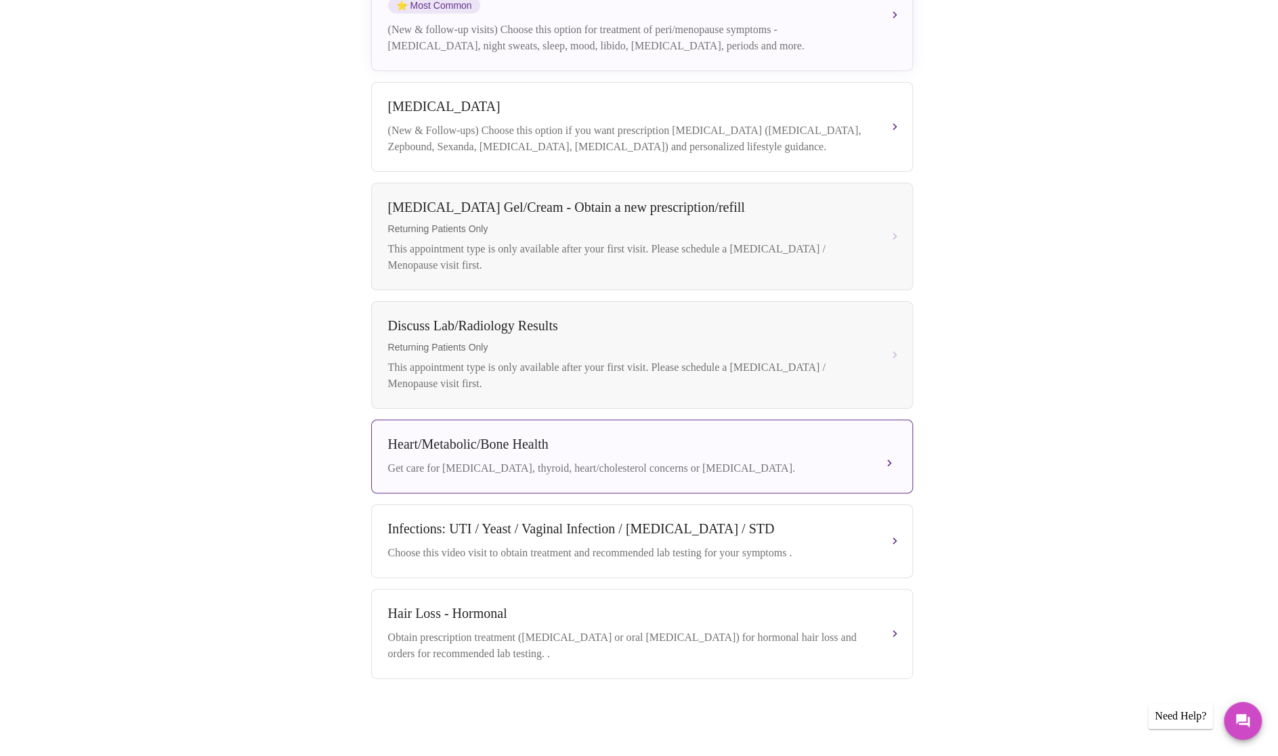
click at [708, 466] on div "Get care for [MEDICAL_DATA], thyroid, heart/cholesterol concerns or [MEDICAL_DA…" at bounding box center [628, 468] width 481 height 16
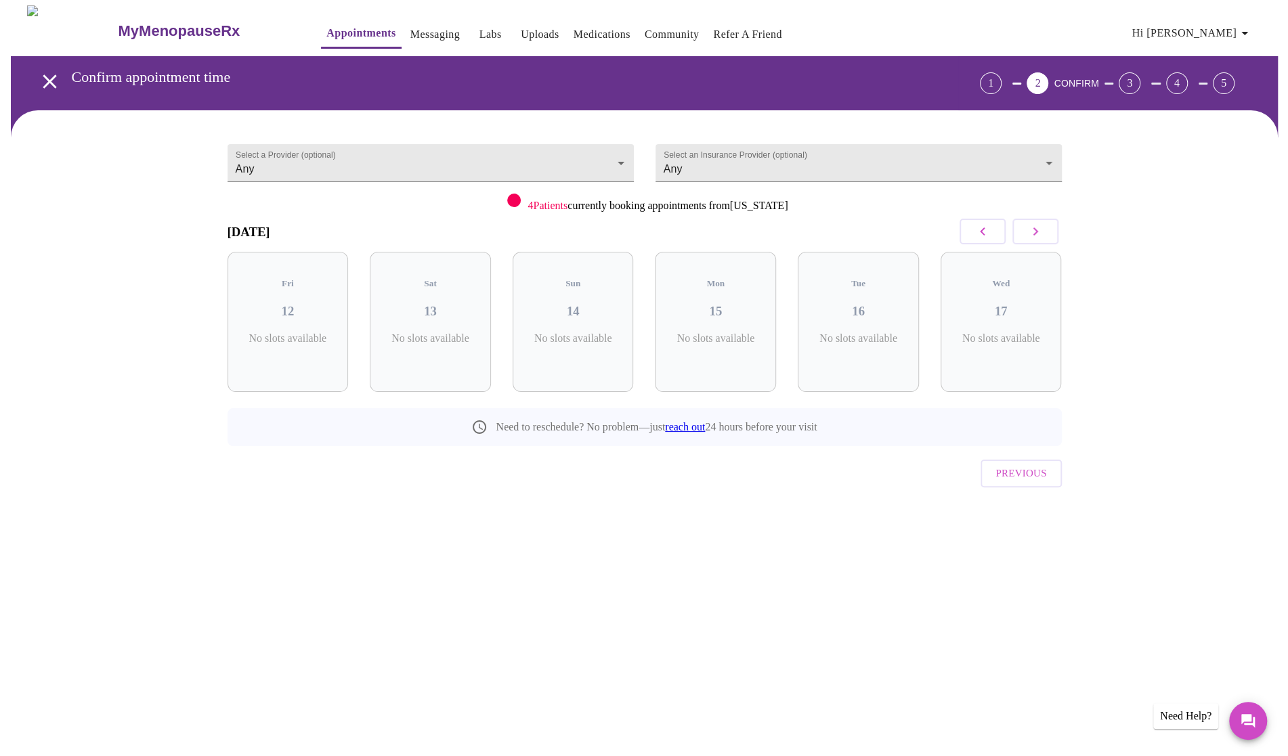
scroll to position [0, 0]
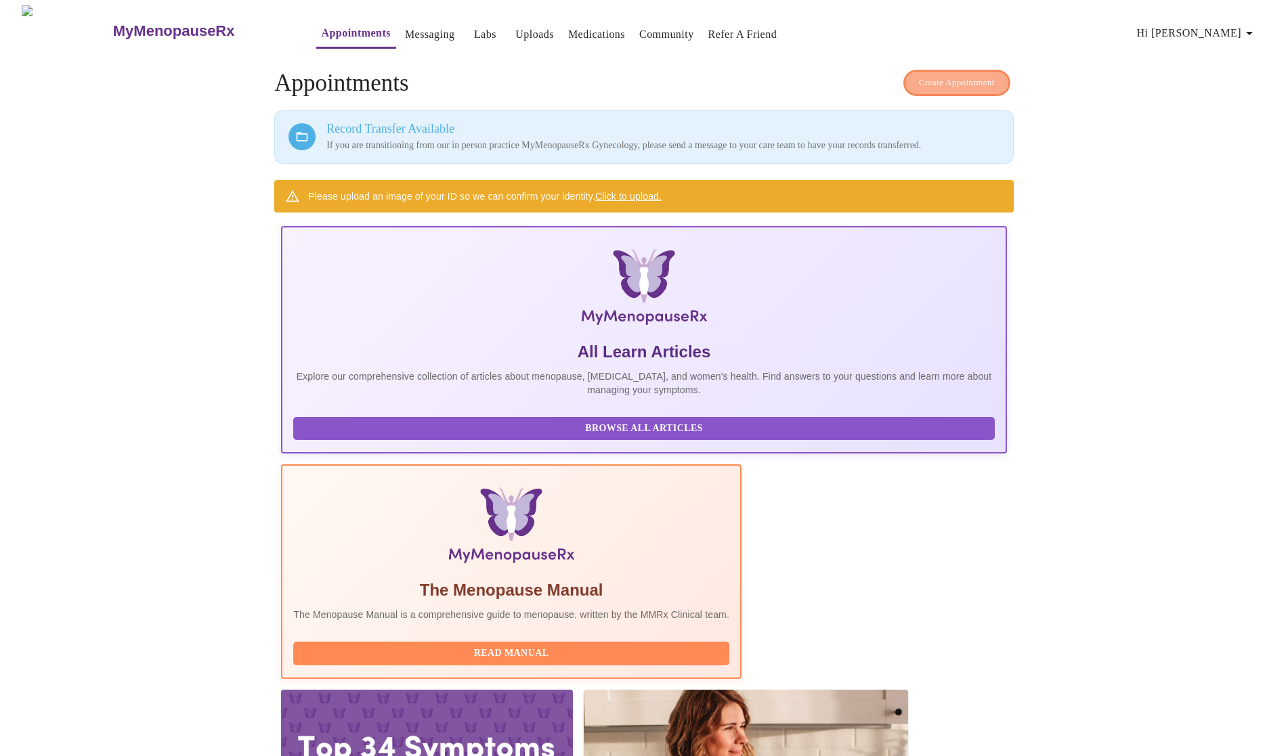
click at [941, 83] on span "Create Appointment" at bounding box center [957, 83] width 76 height 16
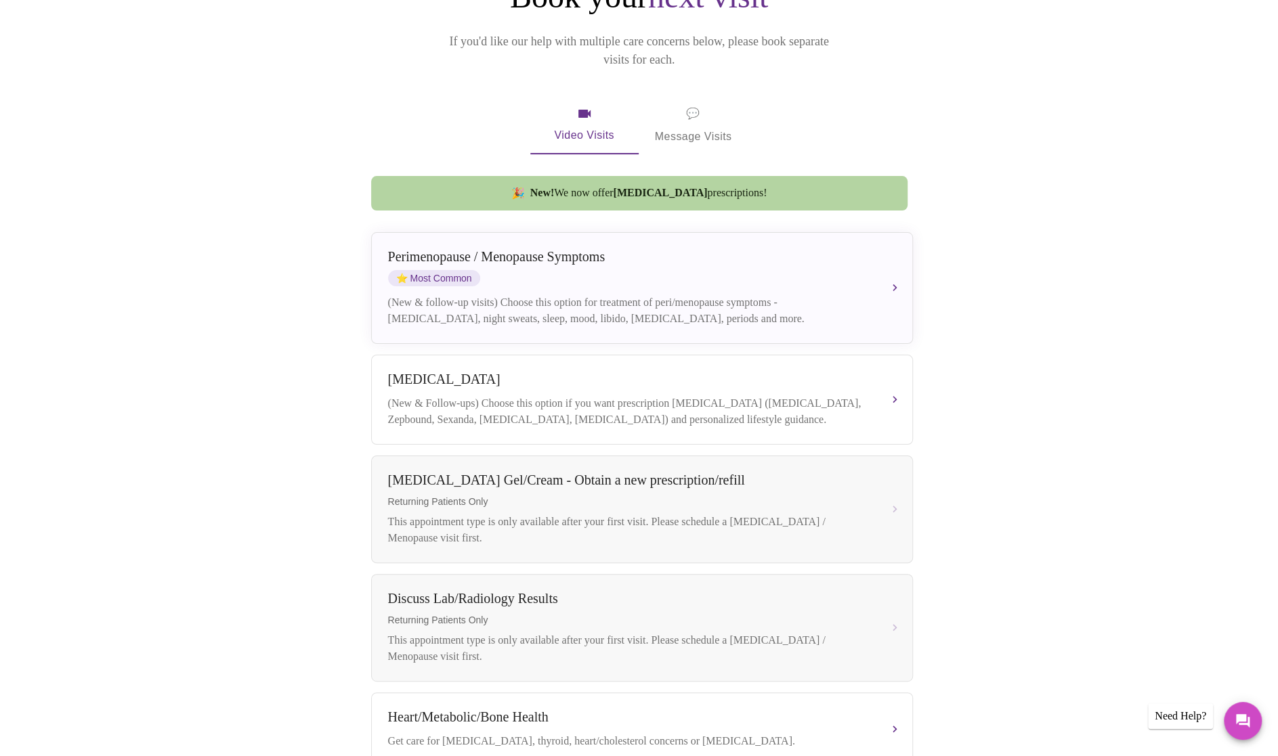
scroll to position [361, 0]
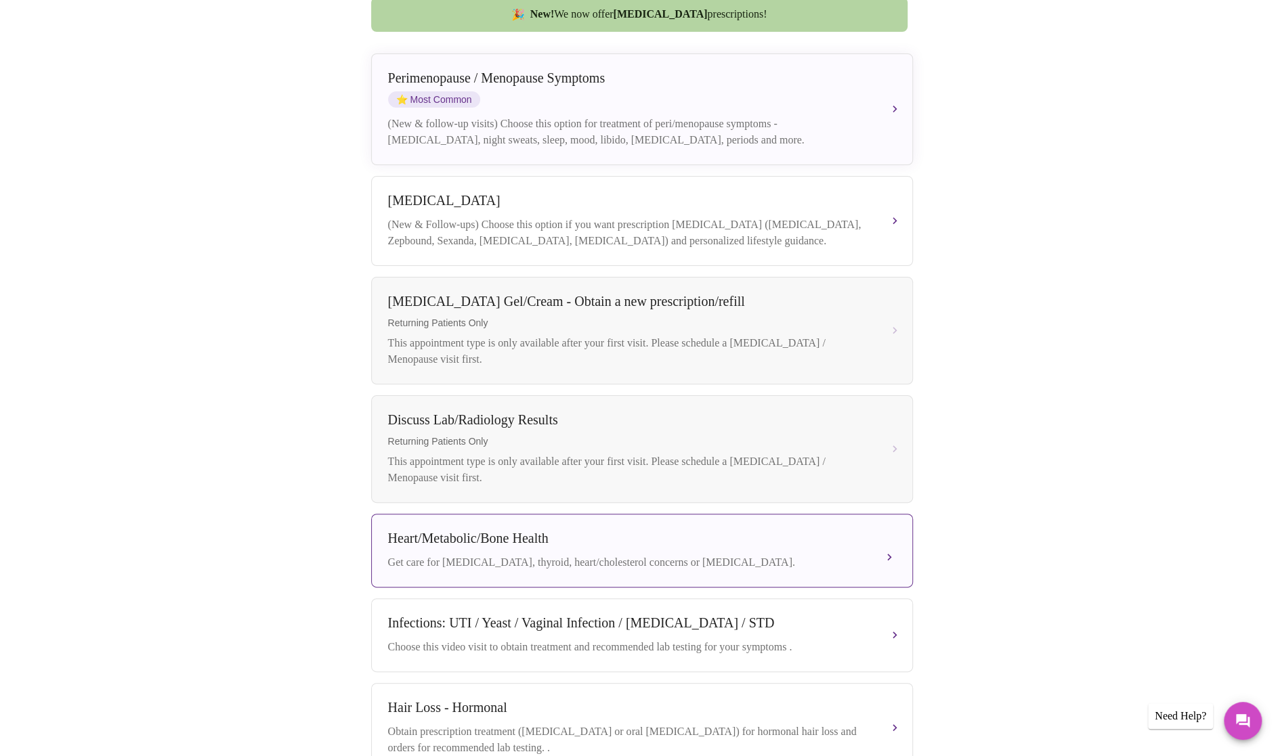
click at [554, 566] on div "Get care for [MEDICAL_DATA], thyroid, heart/cholesterol concerns or [MEDICAL_DA…" at bounding box center [628, 562] width 481 height 16
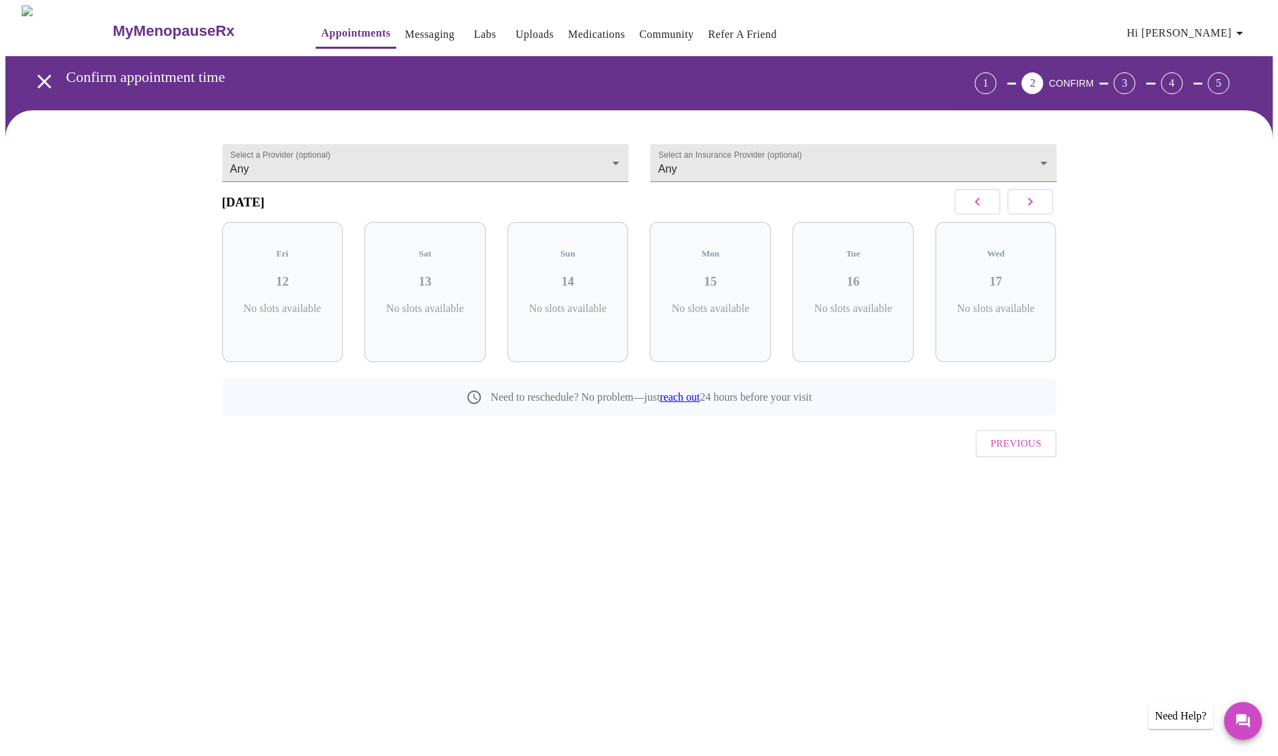
scroll to position [0, 0]
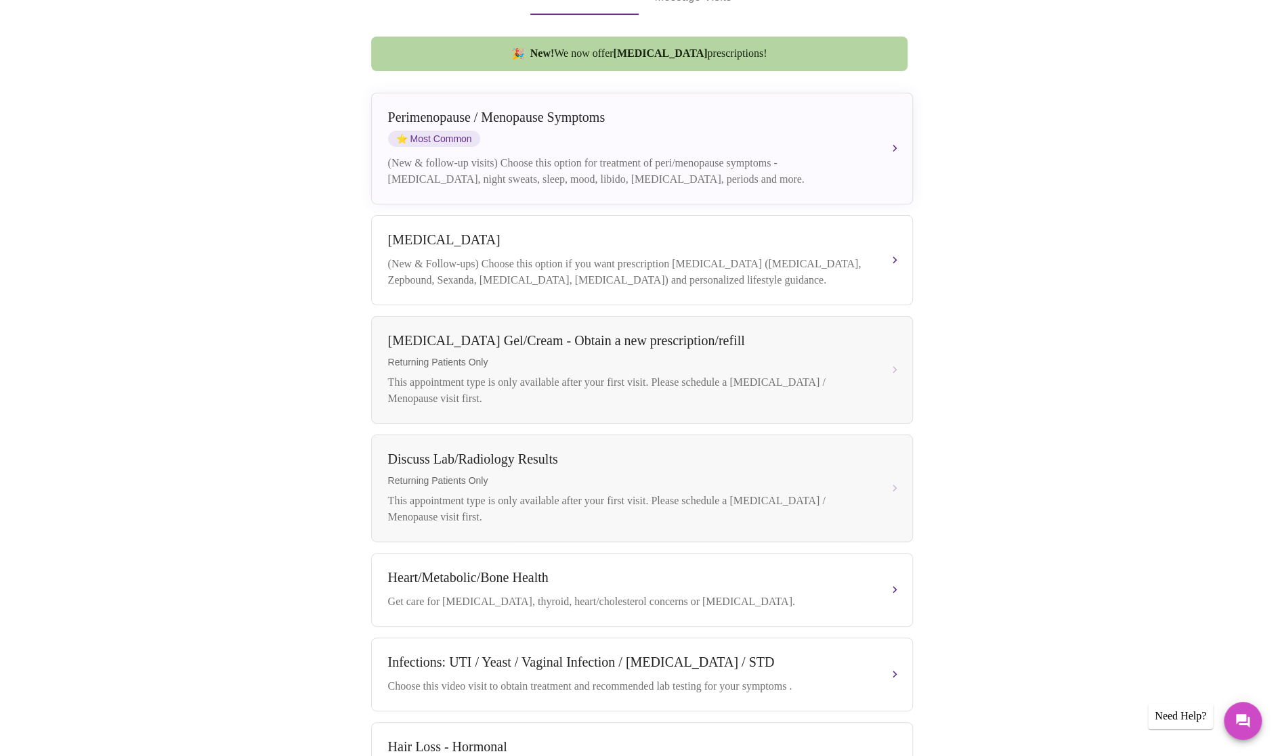
scroll to position [361, 0]
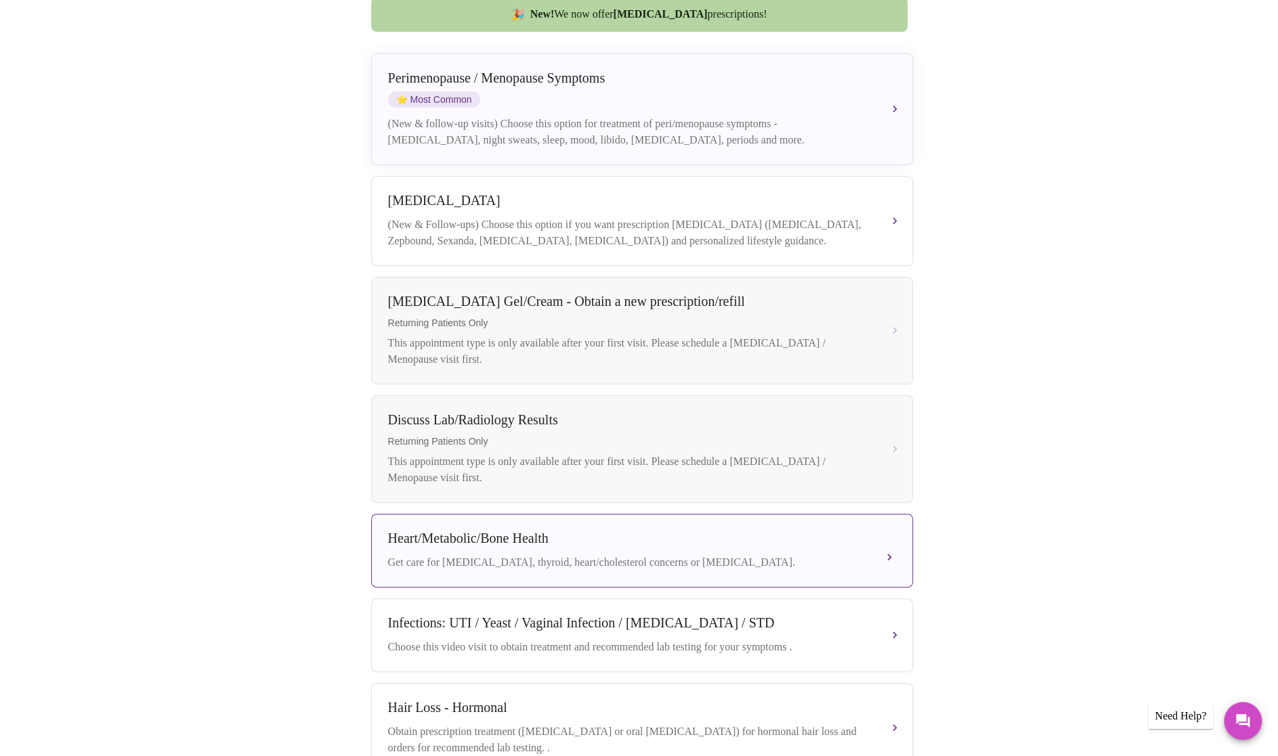
click at [544, 565] on div "Get care for [MEDICAL_DATA], thyroid, heart/cholesterol concerns or [MEDICAL_DA…" at bounding box center [628, 562] width 481 height 16
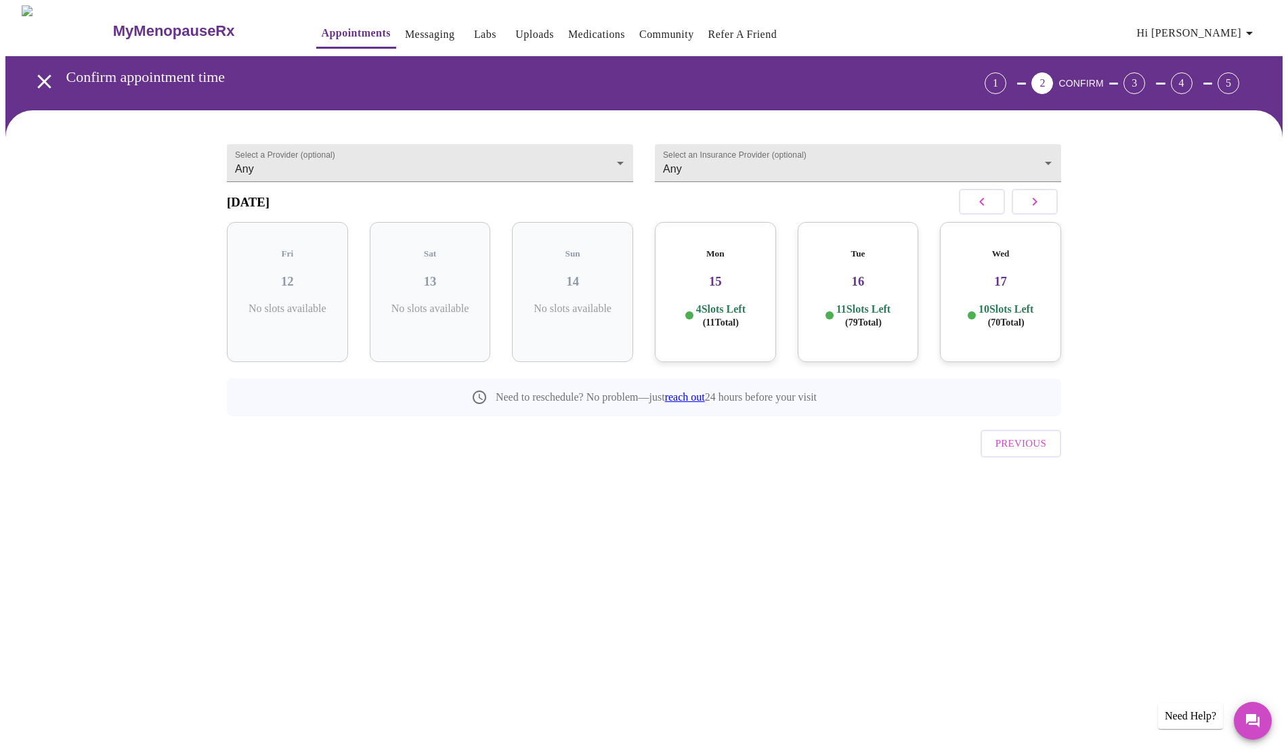
click at [866, 305] on p "11 Slots Left ( 79 Total)" at bounding box center [863, 316] width 54 height 26
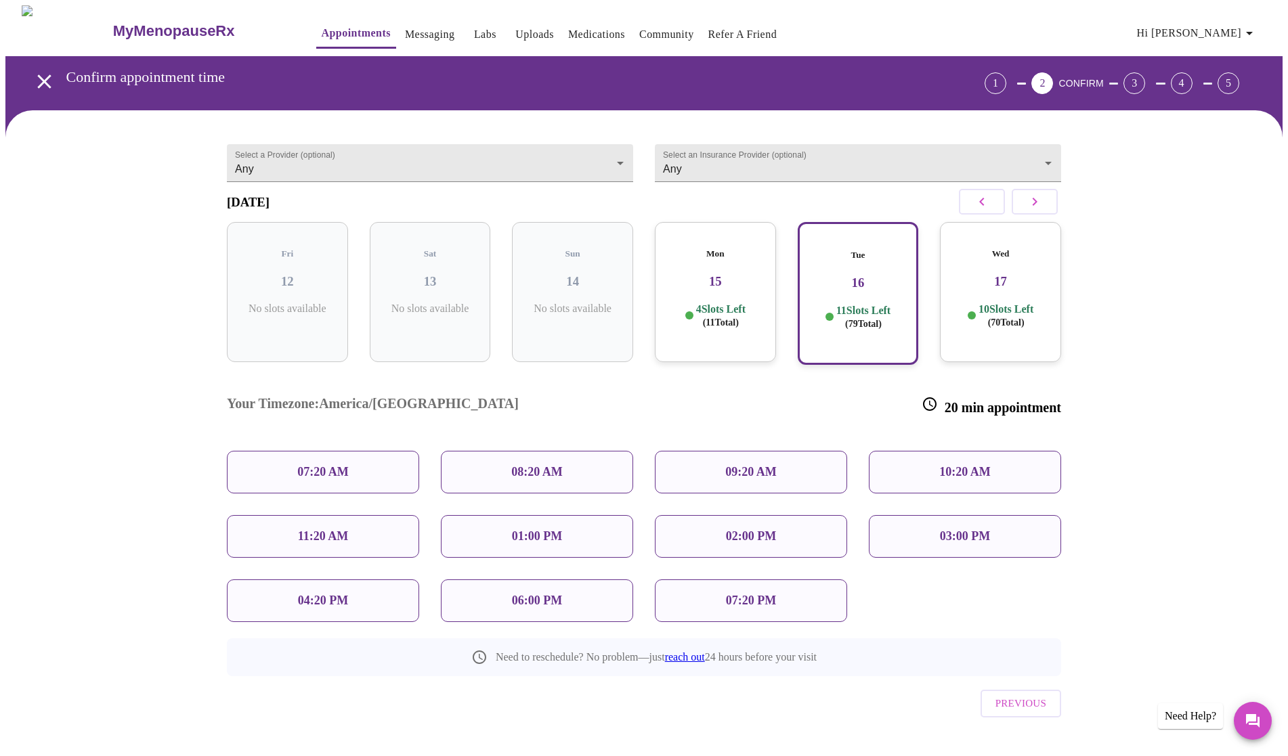
click at [971, 465] on p "10:20 AM" at bounding box center [964, 472] width 51 height 14
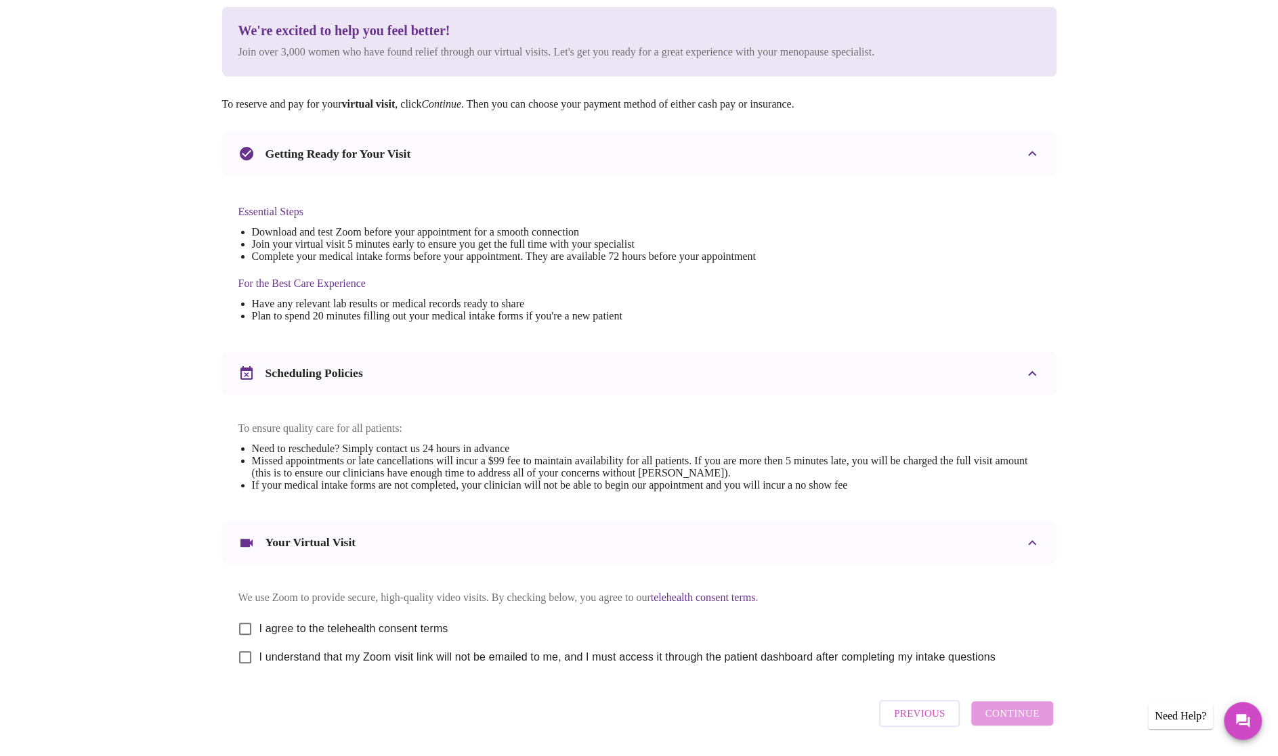
scroll to position [225, 0]
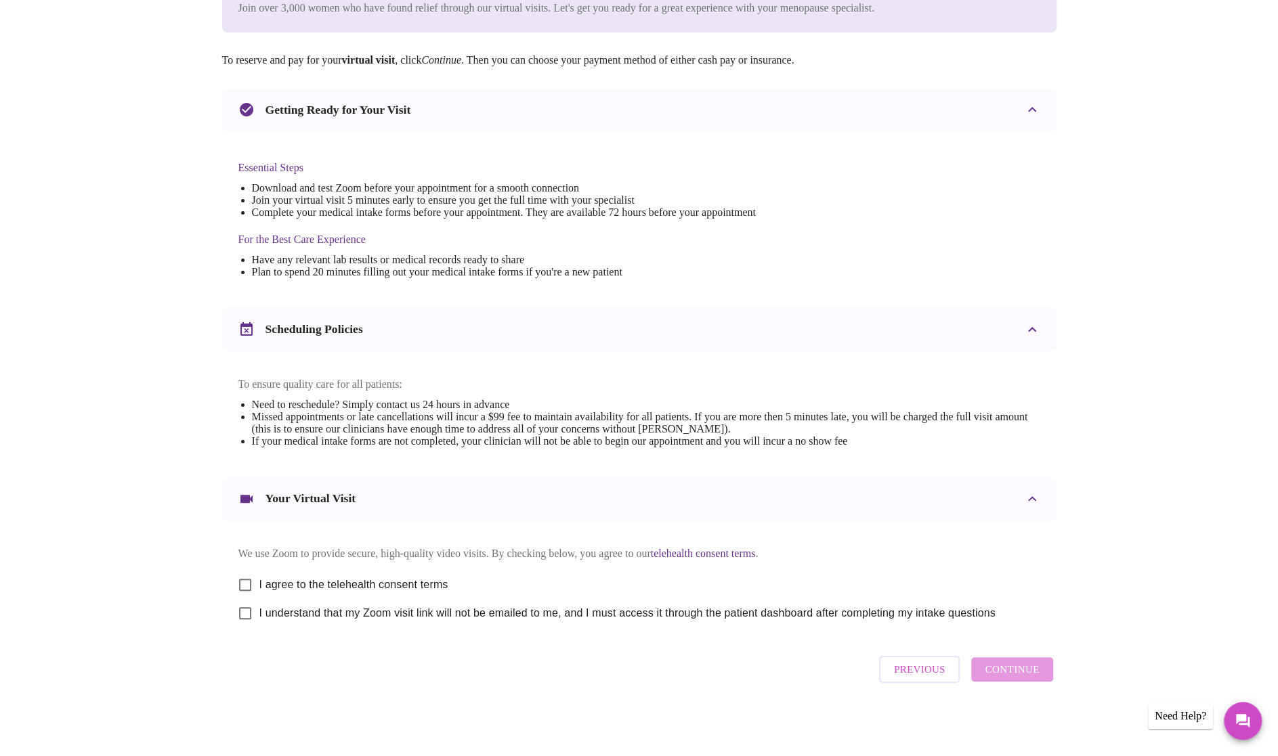
click at [931, 678] on span "Previous" at bounding box center [919, 670] width 51 height 18
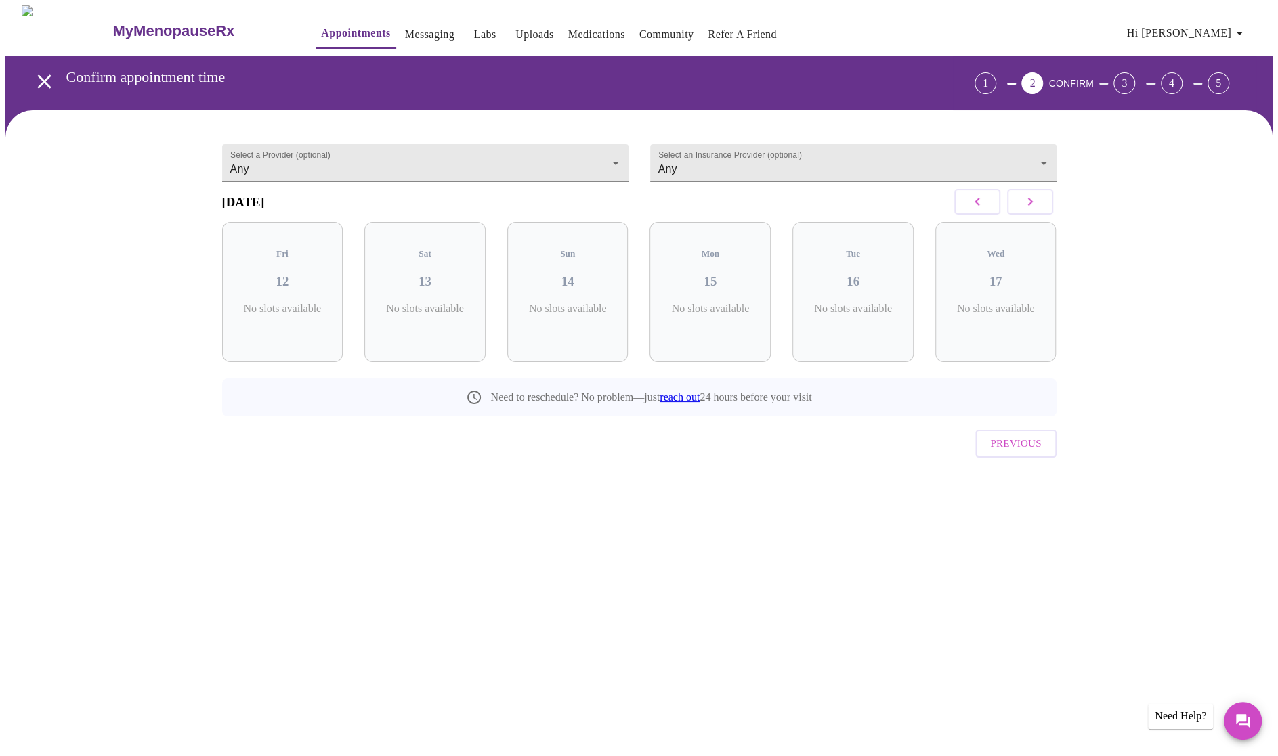
scroll to position [0, 0]
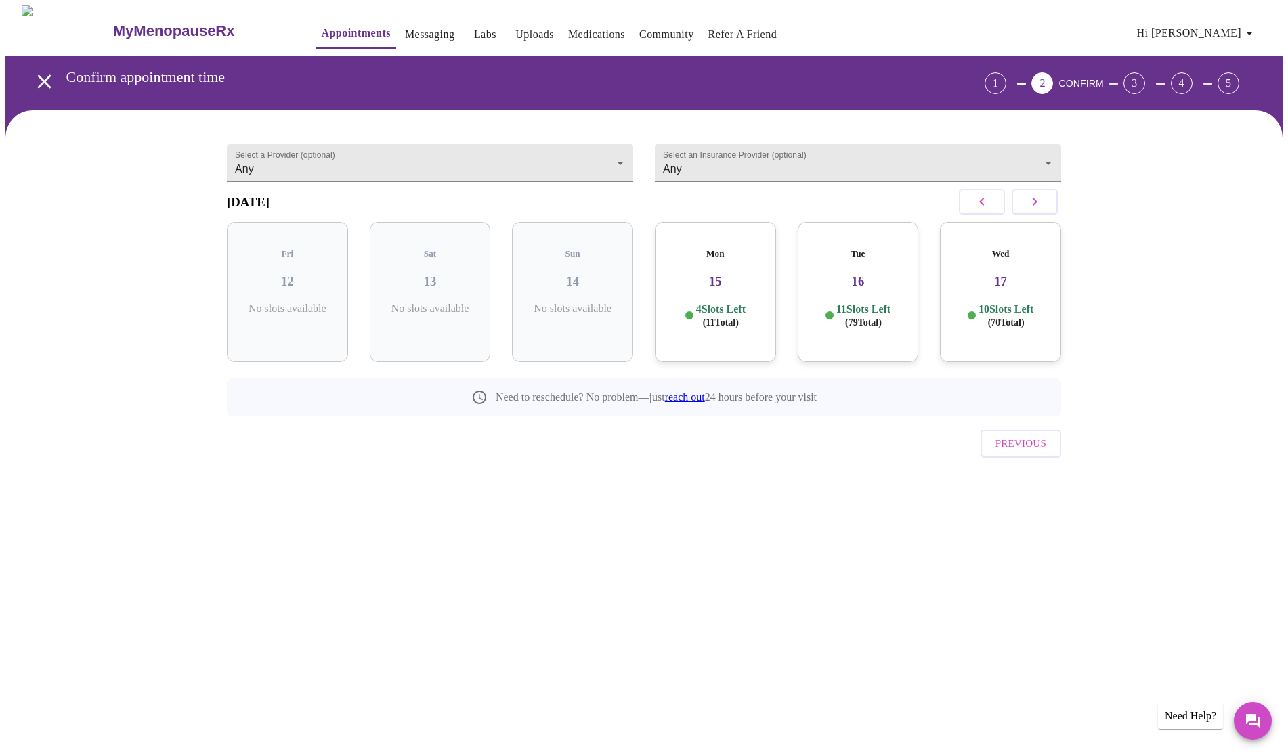
click at [1018, 274] on h3 "17" at bounding box center [1001, 281] width 100 height 15
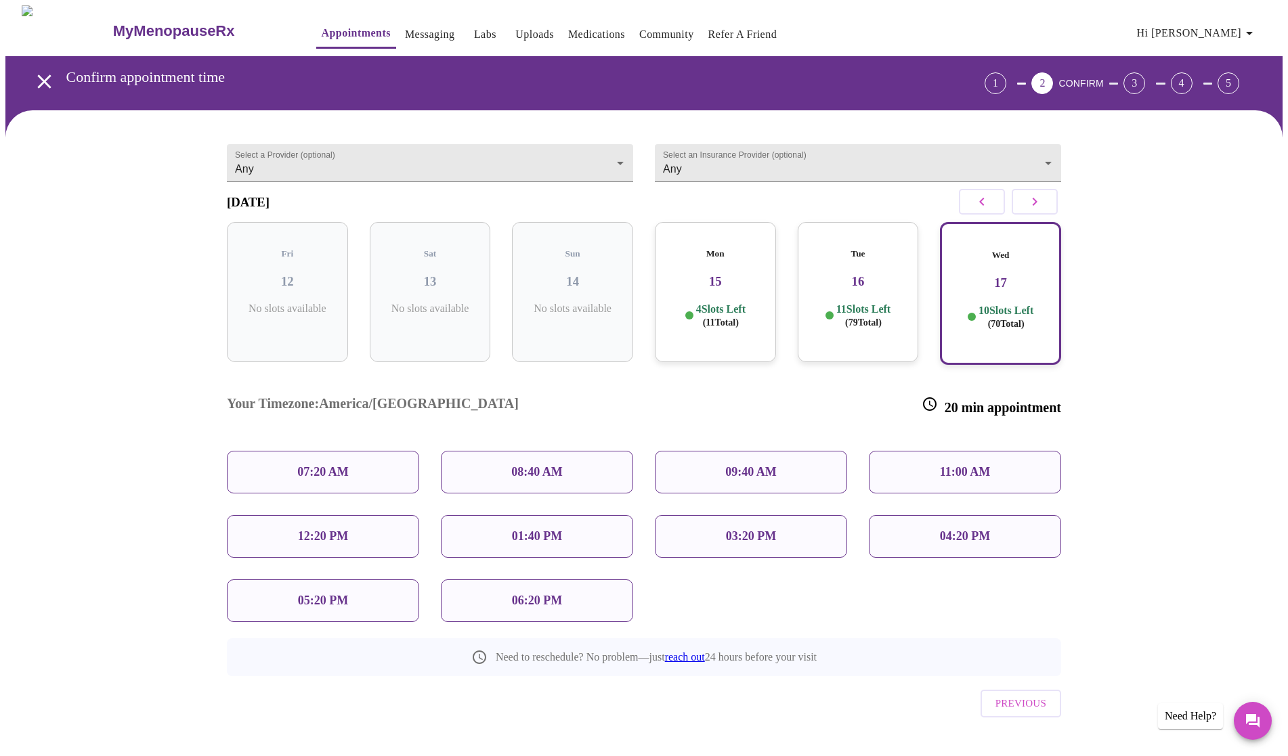
click at [736, 465] on p "09:40 AM" at bounding box center [750, 472] width 51 height 14
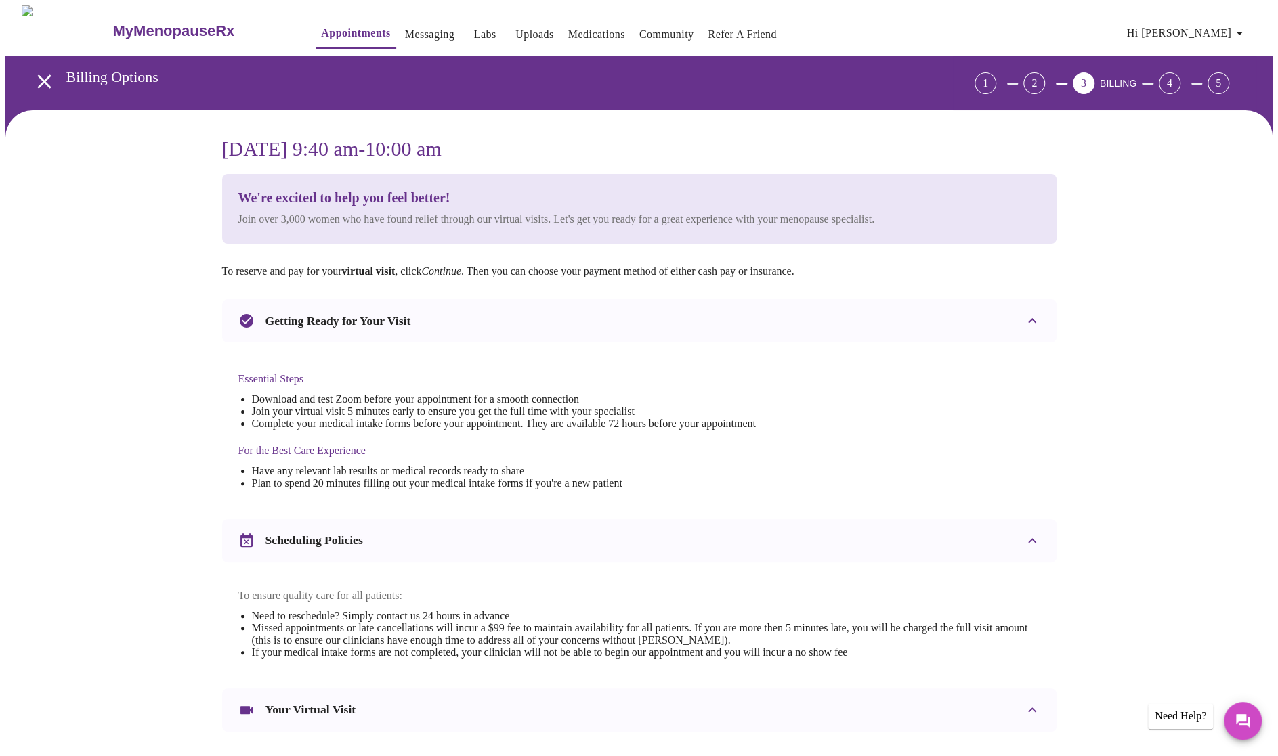
click at [39, 77] on icon "open drawer" at bounding box center [44, 81] width 14 height 14
click at [405, 25] on link "Messaging" at bounding box center [429, 34] width 49 height 19
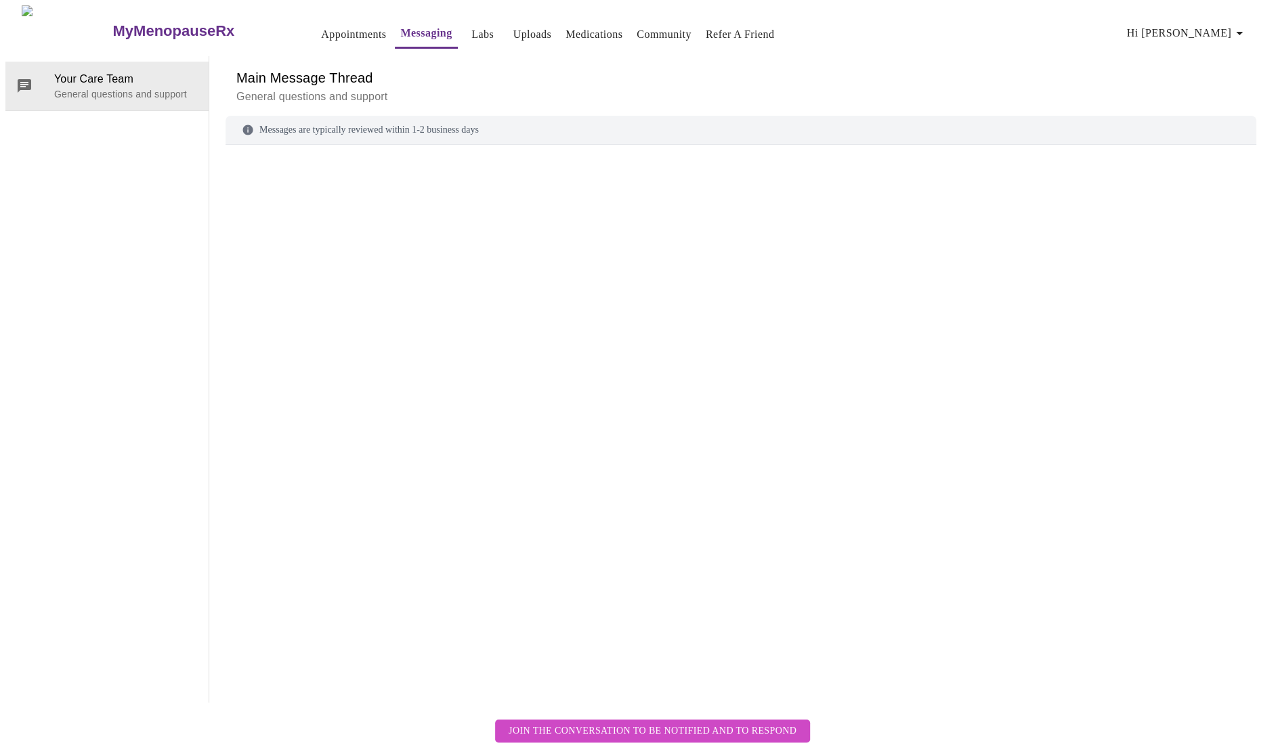
scroll to position [51, 0]
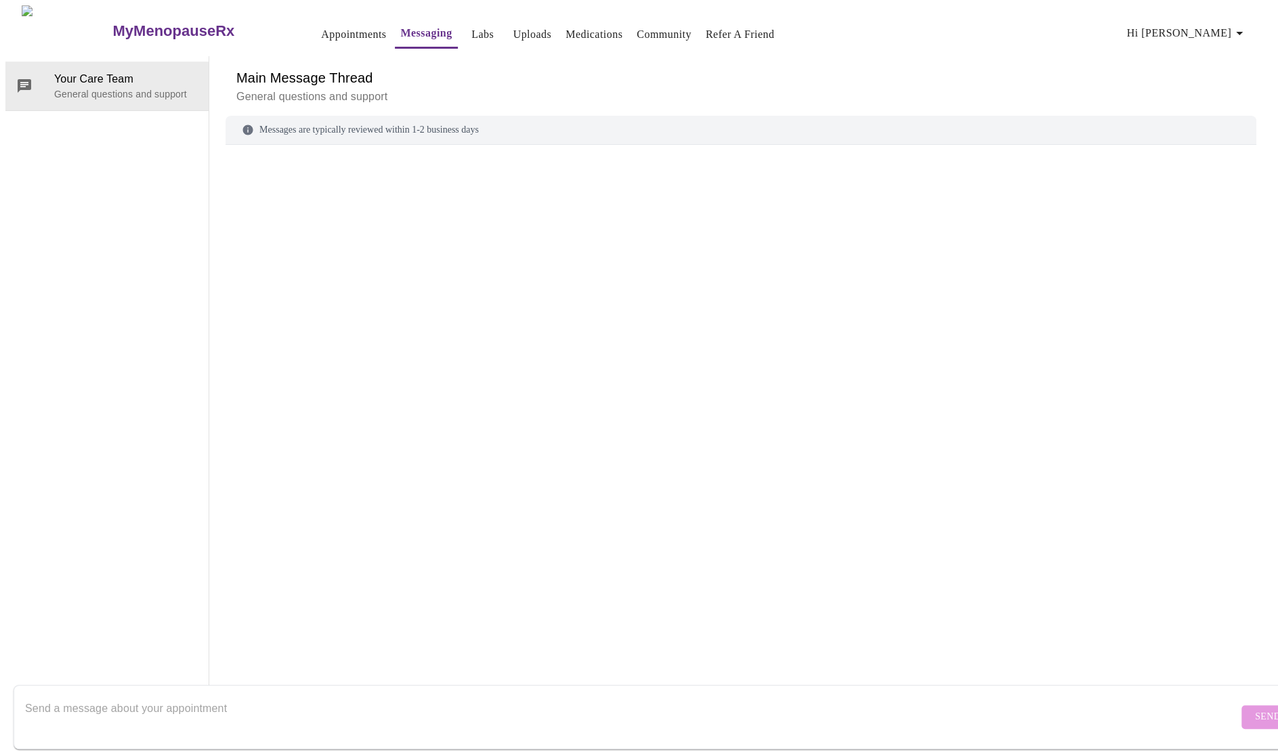
click at [114, 706] on textarea "Send a message about your appointment" at bounding box center [631, 716] width 1213 height 43
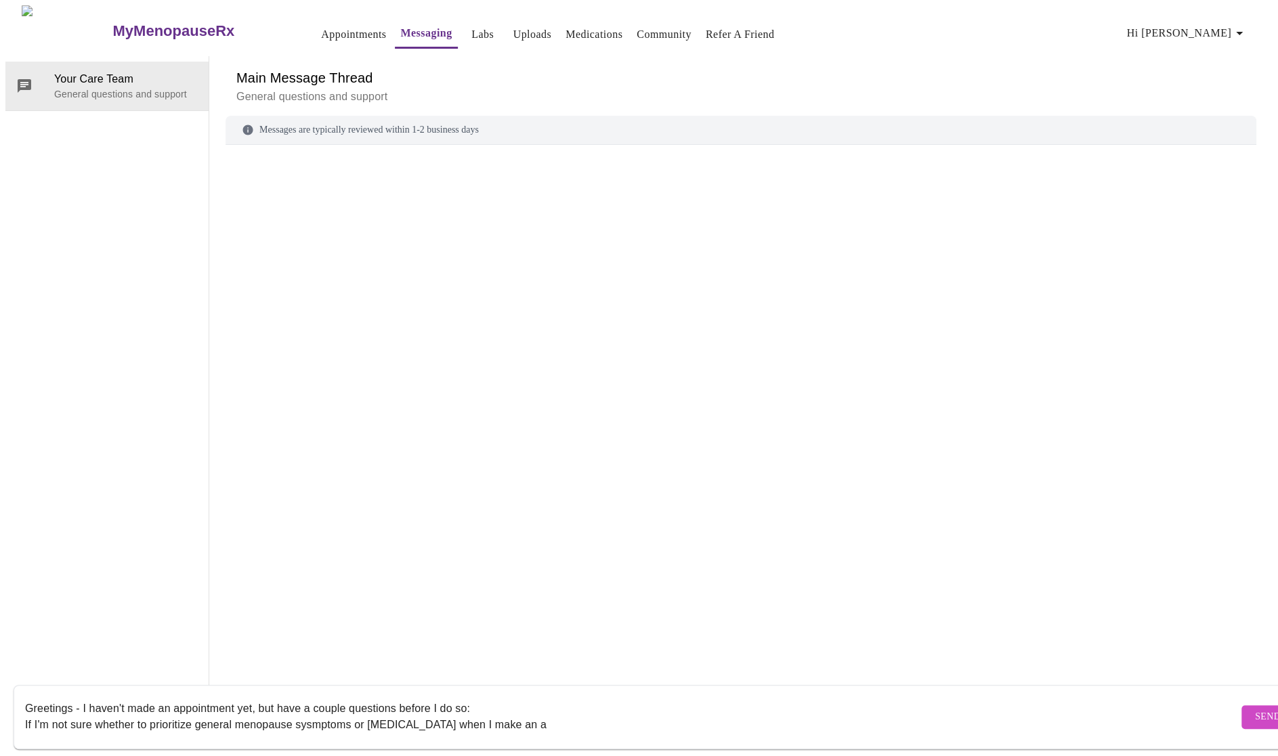
drag, startPoint x: 518, startPoint y: 712, endPoint x: -20, endPoint y: 709, distance: 538.2
click at [0, 708] on html "MyMenopauseRx Appointments Messaging Labs Uploads Medications Community Refer a…" at bounding box center [639, 354] width 1278 height 708
click at [385, 714] on textarea "Greetings - I haven't made an appointment yet, but have a couple questions befo…" at bounding box center [631, 716] width 1213 height 43
click at [441, 710] on textarea "Greetings - I haven't made an appointment yet, but have a couple questions befo…" at bounding box center [631, 716] width 1213 height 43
click at [1020, 713] on textarea "Greetings - I haven't made an appointment yet, but have a couple questions befo…" at bounding box center [631, 716] width 1213 height 43
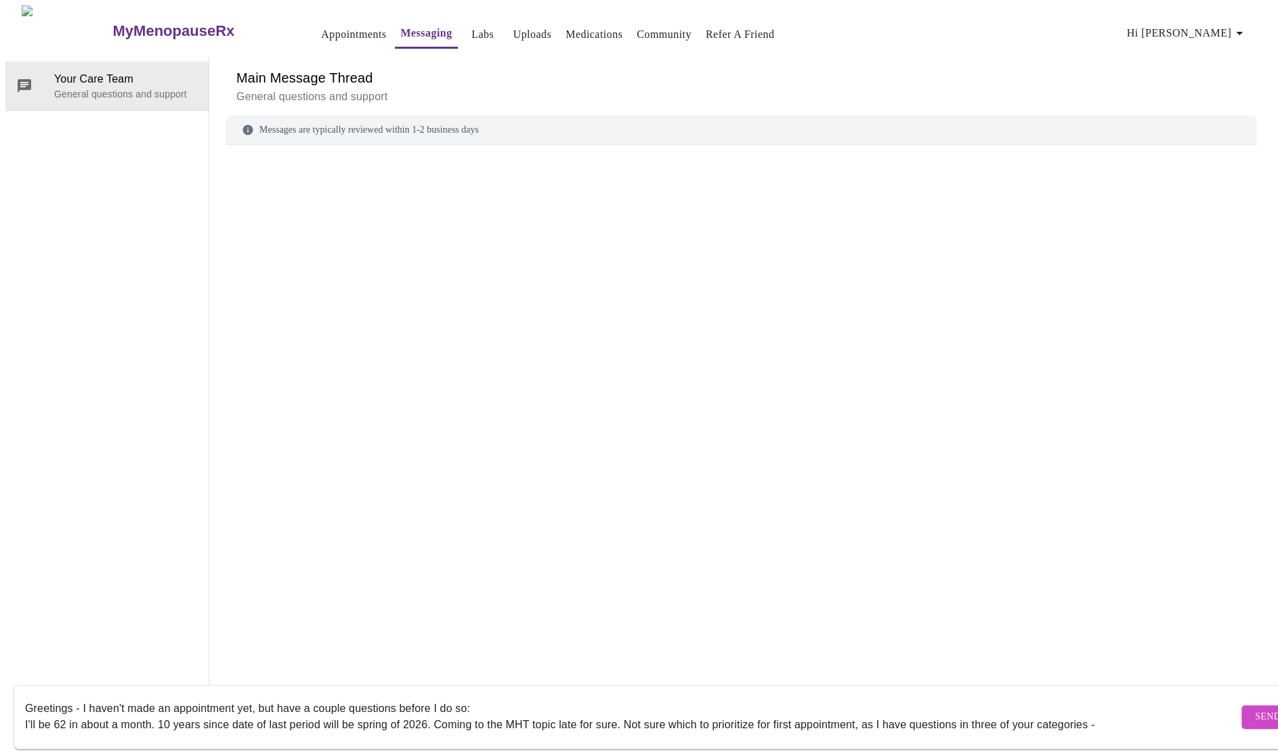
drag, startPoint x: 465, startPoint y: 694, endPoint x: 460, endPoint y: 699, distance: 7.2
click at [460, 699] on textarea "Greetings - I haven't made an appointment yet, but have a couple questions befo…" at bounding box center [631, 716] width 1213 height 43
click at [25, 716] on textarea "Greetings - I haven't made an appointment yet, but have a couple questions befo…" at bounding box center [631, 716] width 1213 height 43
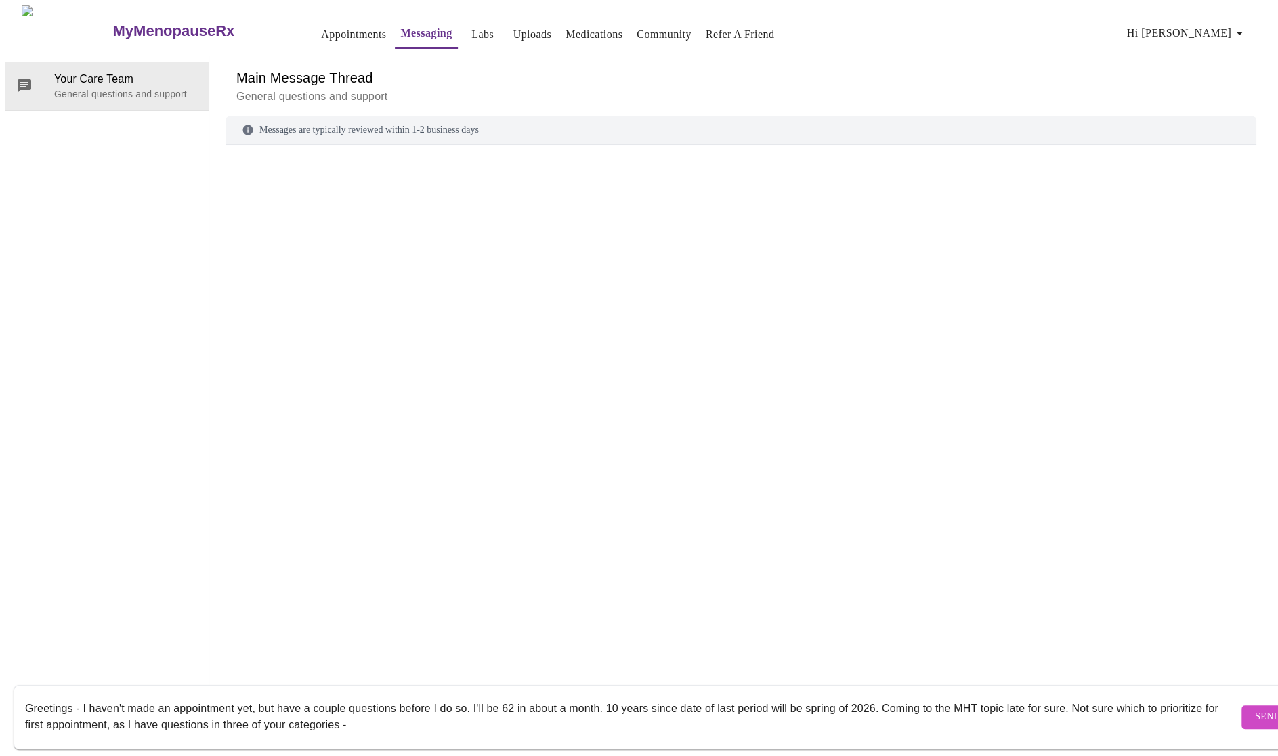
drag, startPoint x: 523, startPoint y: 697, endPoint x: 593, endPoint y: 695, distance: 70.4
click at [593, 695] on textarea "Greetings - I haven't made an appointment yet, but have a couple questions befo…" at bounding box center [631, 716] width 1213 height 43
click at [1055, 697] on textarea "Greetings - I haven't made an appointment yet, but have a couple questions befo…" at bounding box center [631, 716] width 1213 height 43
drag, startPoint x: 359, startPoint y: 713, endPoint x: 374, endPoint y: 716, distance: 15.8
click at [374, 716] on textarea "Greetings - I haven't made an appointment yet, but have a couple questions befo…" at bounding box center [631, 716] width 1213 height 43
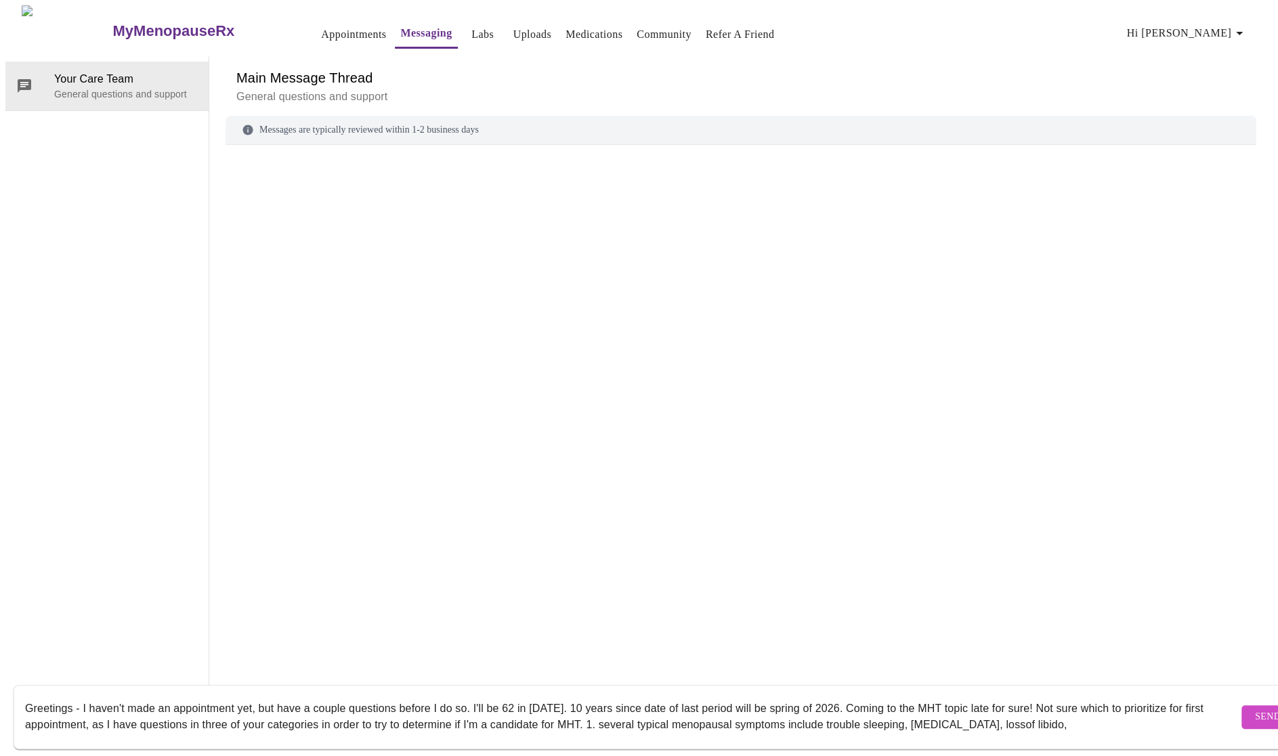
click at [1051, 714] on textarea "Greetings - I haven't made an appointment yet, but have a couple questions befo…" at bounding box center [631, 716] width 1213 height 43
click at [1094, 714] on textarea "Greetings - I haven't made an appointment yet, but have a couple questions befo…" at bounding box center [631, 716] width 1213 height 43
click at [1099, 712] on textarea "Greetings - I haven't made an appointment yet, but have a couple questions befo…" at bounding box center [631, 716] width 1213 height 43
click at [688, 702] on textarea "Greetings - I haven't made an appointment yet, but have a couple questions befo…" at bounding box center [631, 716] width 1213 height 43
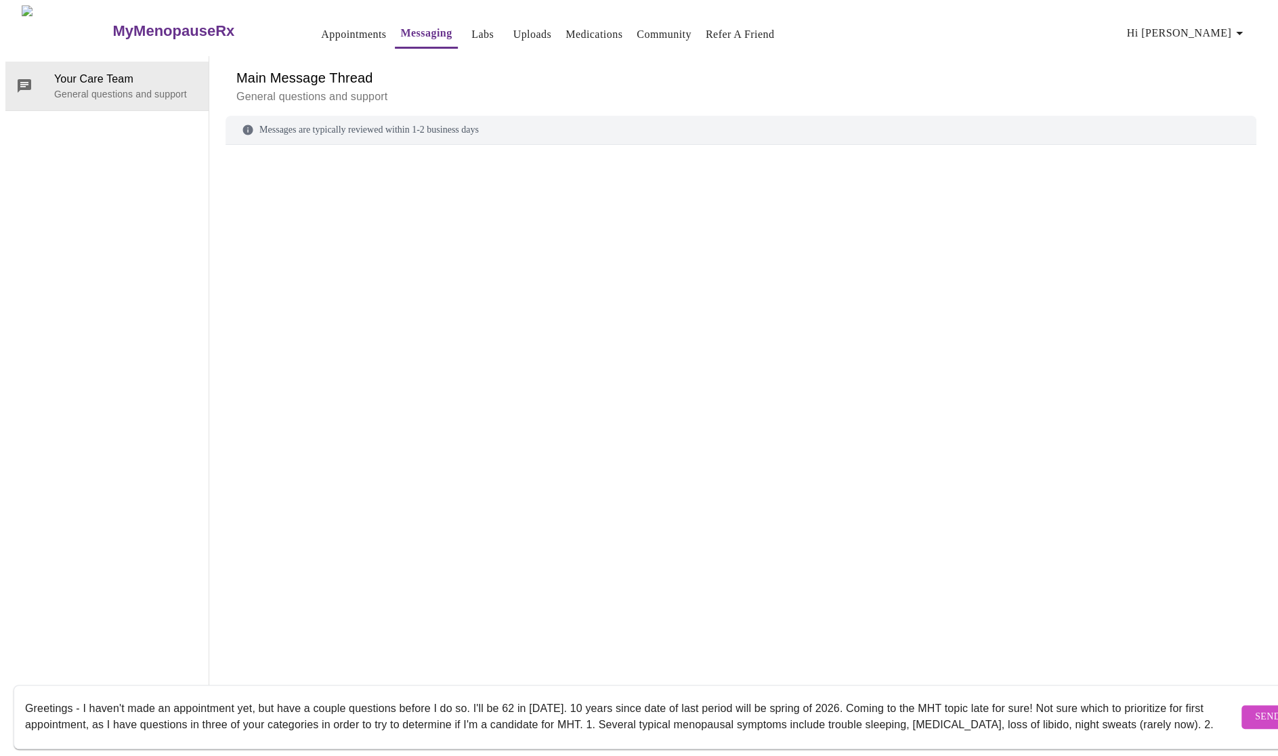
click at [145, 716] on textarea "Greetings - I haven't made an appointment yet, but have a couple questions befo…" at bounding box center [631, 716] width 1213 height 43
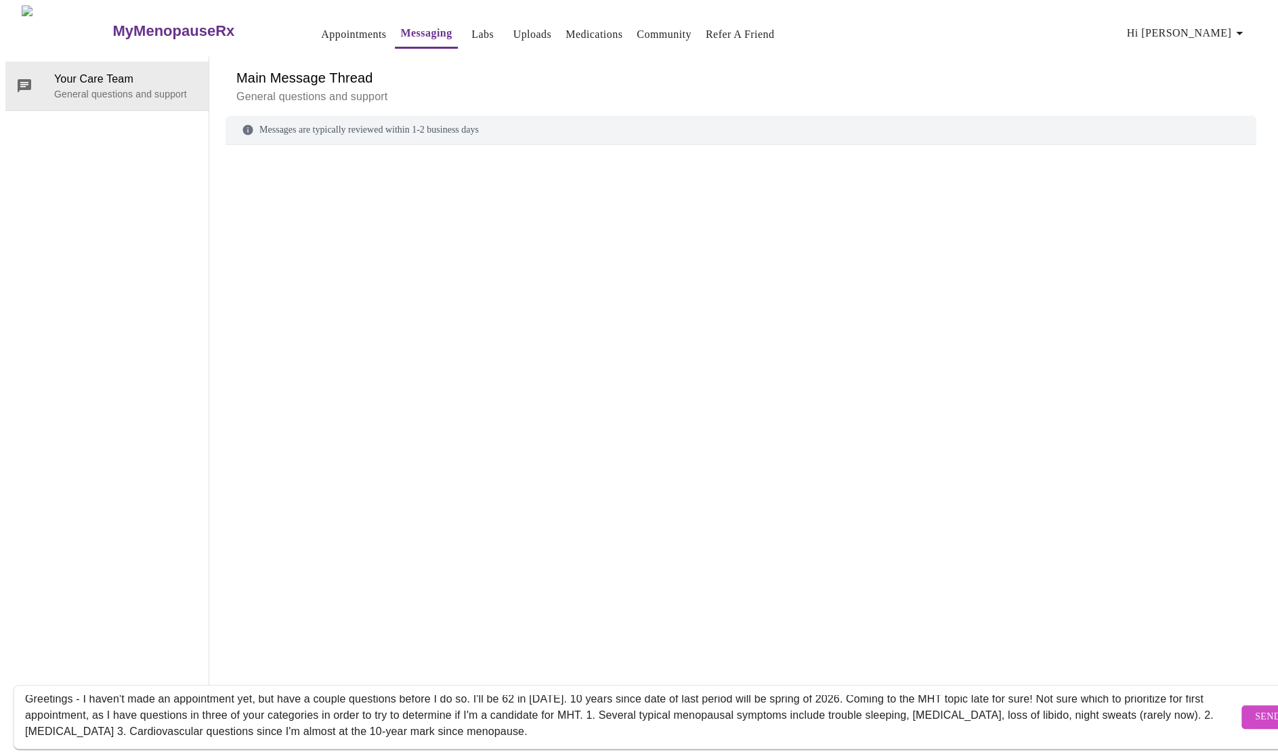
click at [286, 721] on textarea "Greetings - I haven't made an appointment yet, but have a couple questions befo…" at bounding box center [631, 716] width 1213 height 43
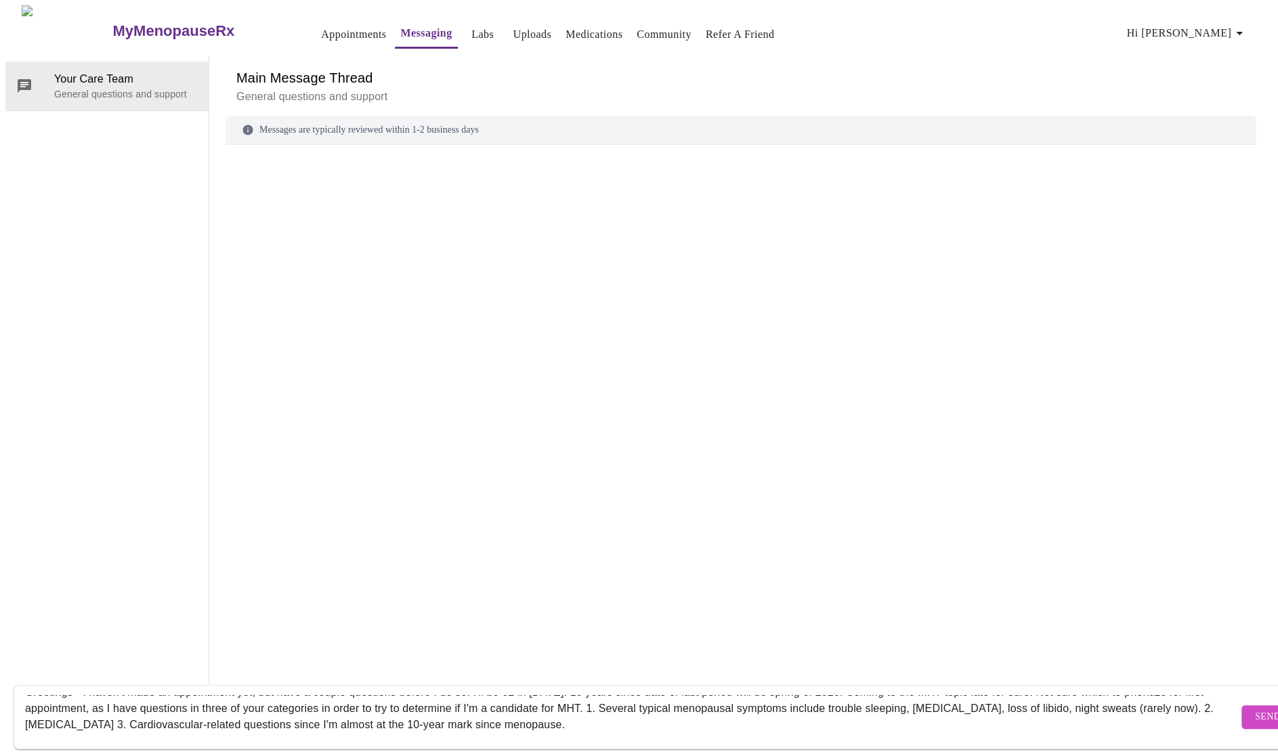
drag, startPoint x: 419, startPoint y: 718, endPoint x: 466, endPoint y: 714, distance: 46.9
click at [466, 714] on textarea "Greetings - I haven't made an appointment yet, but have a couple questions befo…" at bounding box center [631, 716] width 1213 height 43
click at [681, 714] on textarea "Greetings - I haven't made an appointment yet, but have a couple questions befo…" at bounding box center [631, 716] width 1213 height 43
click at [998, 698] on textarea "Greetings - I haven't made an appointment yet, but have a couple questions befo…" at bounding box center [631, 716] width 1213 height 43
click at [815, 711] on textarea "Greetings - I haven't made an appointment yet, but have a couple questions befo…" at bounding box center [631, 716] width 1213 height 43
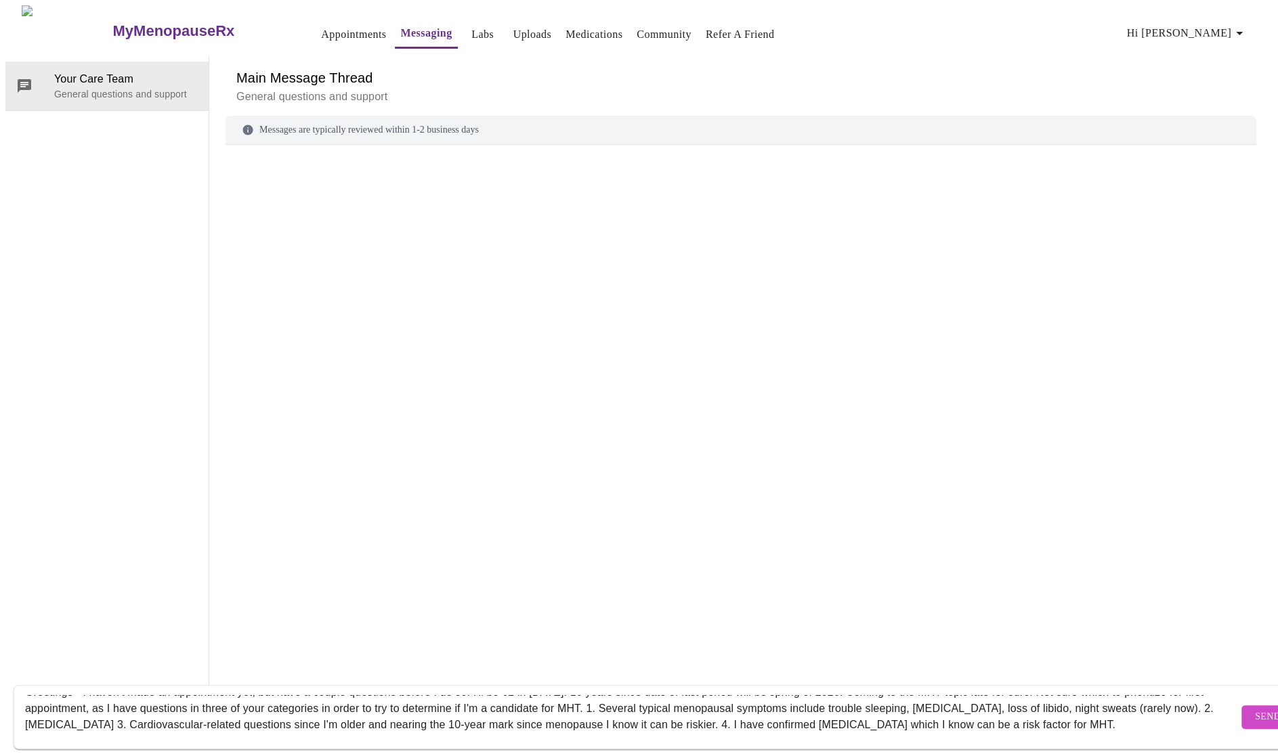
click at [1162, 712] on textarea "Greetings - I haven't made an appointment yet, but have a couple questions befo…" at bounding box center [631, 716] width 1213 height 43
click at [119, 720] on textarea "Greetings - I haven't made an appointment yet, but have a couple questions befo…" at bounding box center [631, 716] width 1213 height 43
click at [167, 718] on textarea "Greetings - I haven't made an appointment yet, but have a couple questions befo…" at bounding box center [631, 716] width 1213 height 43
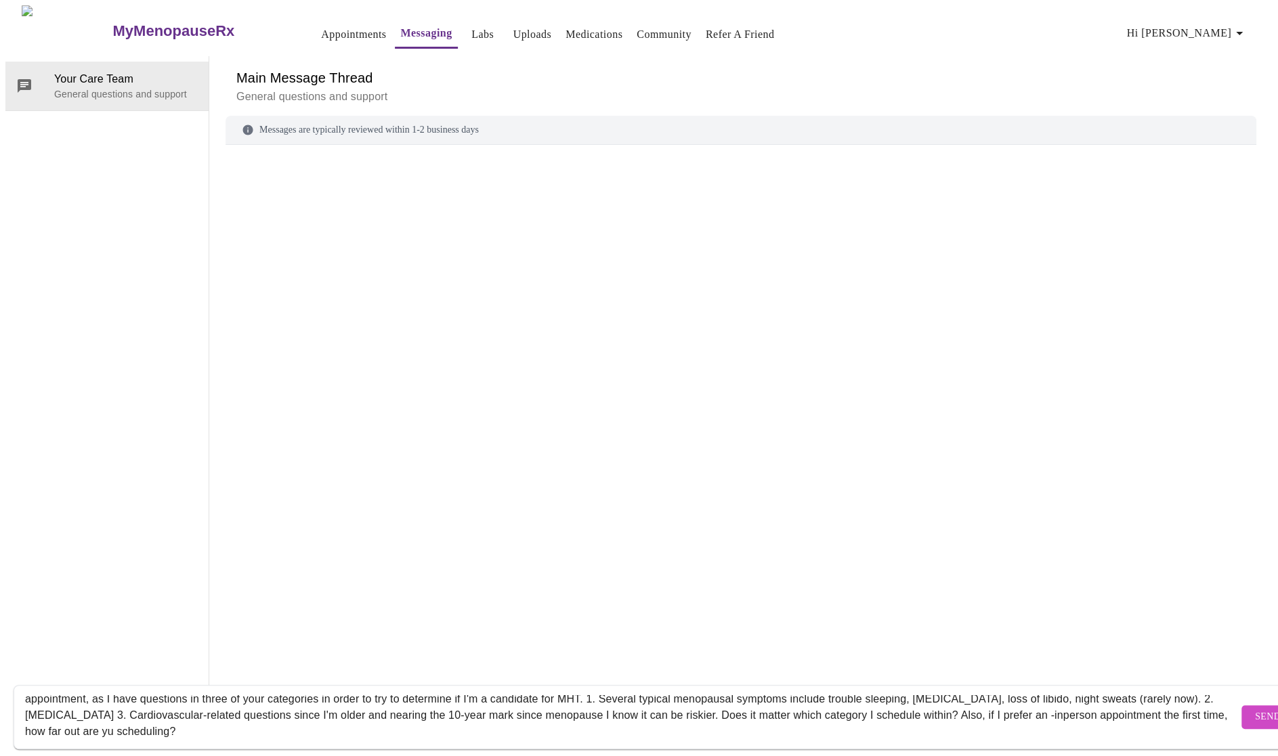
click at [241, 714] on textarea "Greetings - I haven't made an appointment yet, but have a couple questions befo…" at bounding box center [631, 716] width 1213 height 43
click at [328, 716] on textarea "Greetings - I haven't made an appointment yet, but have a couple questions befo…" at bounding box center [631, 716] width 1213 height 43
click at [1135, 705] on textarea "Greetings - I haven't made an appointment yet, but have a couple questions befo…" at bounding box center [631, 716] width 1213 height 43
click at [328, 718] on textarea "Greetings - I haven't made an appointment yet, but have a couple questions befo…" at bounding box center [631, 716] width 1213 height 43
type textarea "Greetings - I haven't made an appointment yet, but have a couple questions befo…"
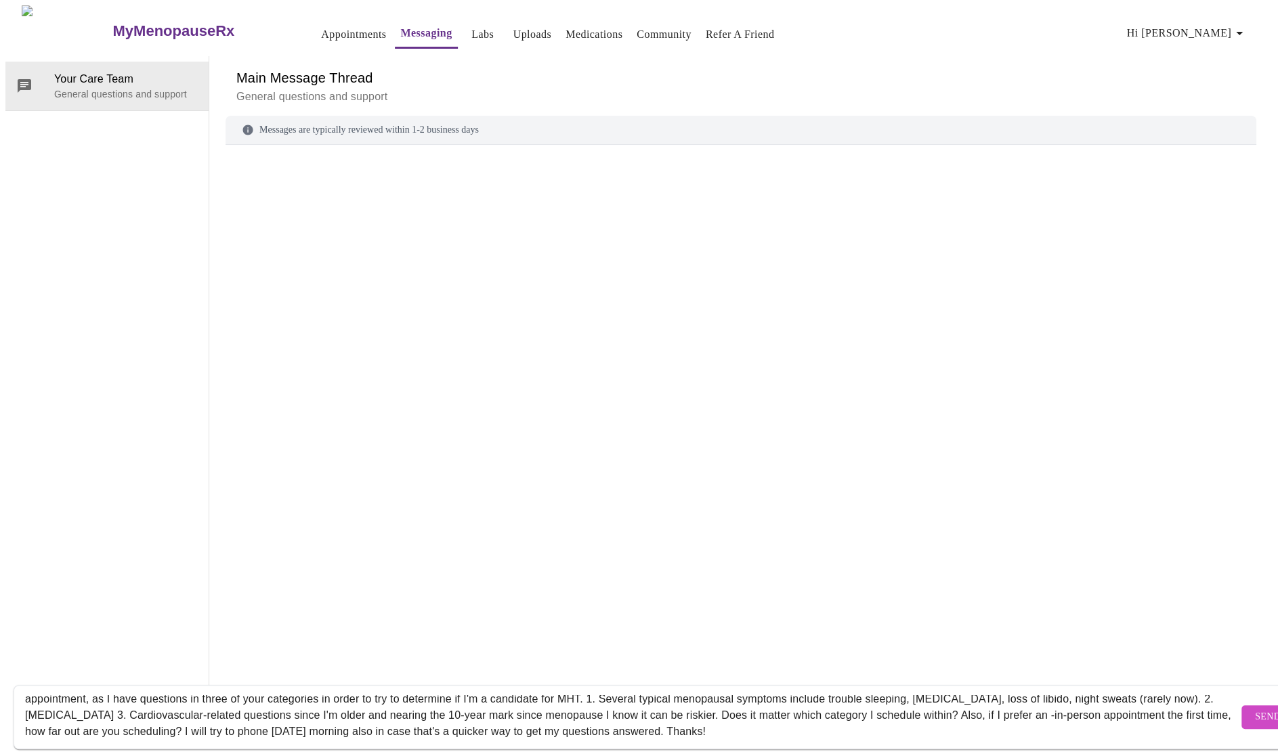
click at [1255, 709] on span "Send" at bounding box center [1268, 717] width 26 height 17
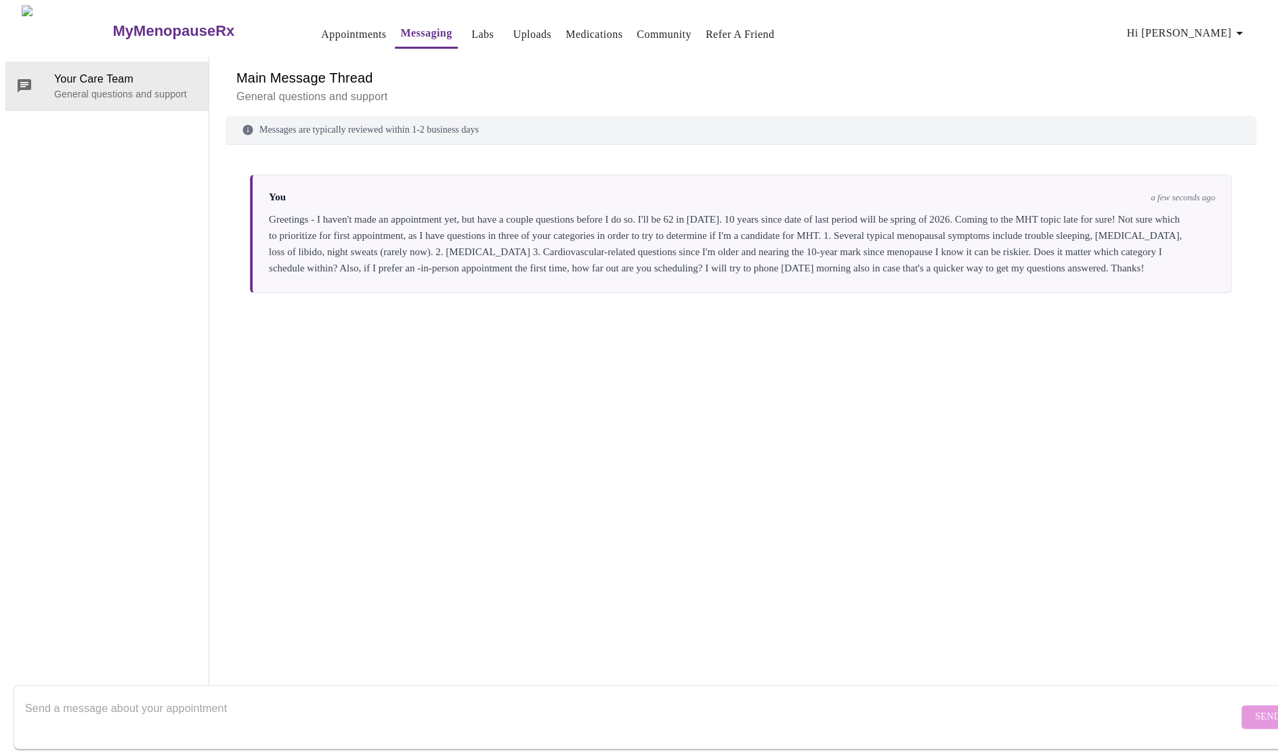
drag, startPoint x: 537, startPoint y: 232, endPoint x: 232, endPoint y: 157, distance: 314.4
click at [232, 161] on div "You a few seconds ago Greetings - I haven't made an appointment yet, but have a…" at bounding box center [740, 404] width 1030 height 487
copy div "Greetings - I haven't made an appointment yet, but have a couple questions befo…"
click at [783, 248] on div "You a few seconds ago Greetings - I haven't made an appointment yet, but have a…" at bounding box center [741, 234] width 982 height 118
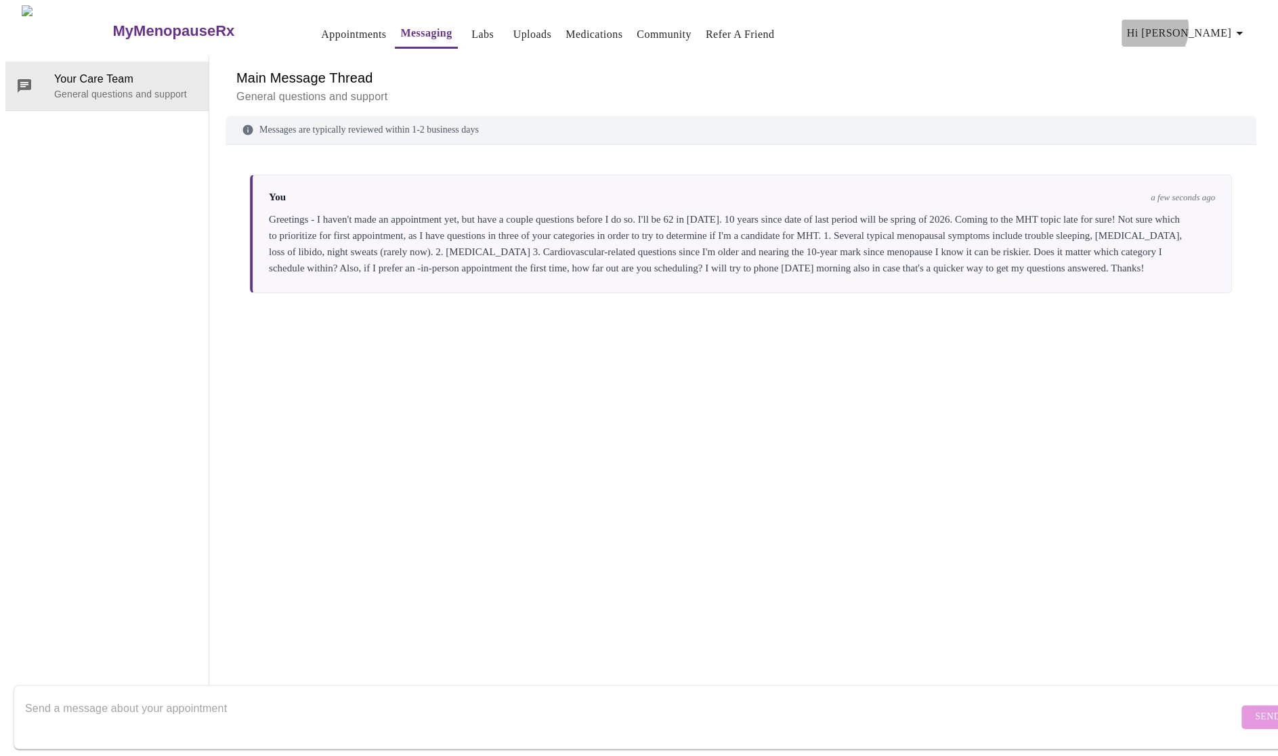
click at [1217, 24] on span "Hi [PERSON_NAME]" at bounding box center [1187, 33] width 121 height 19
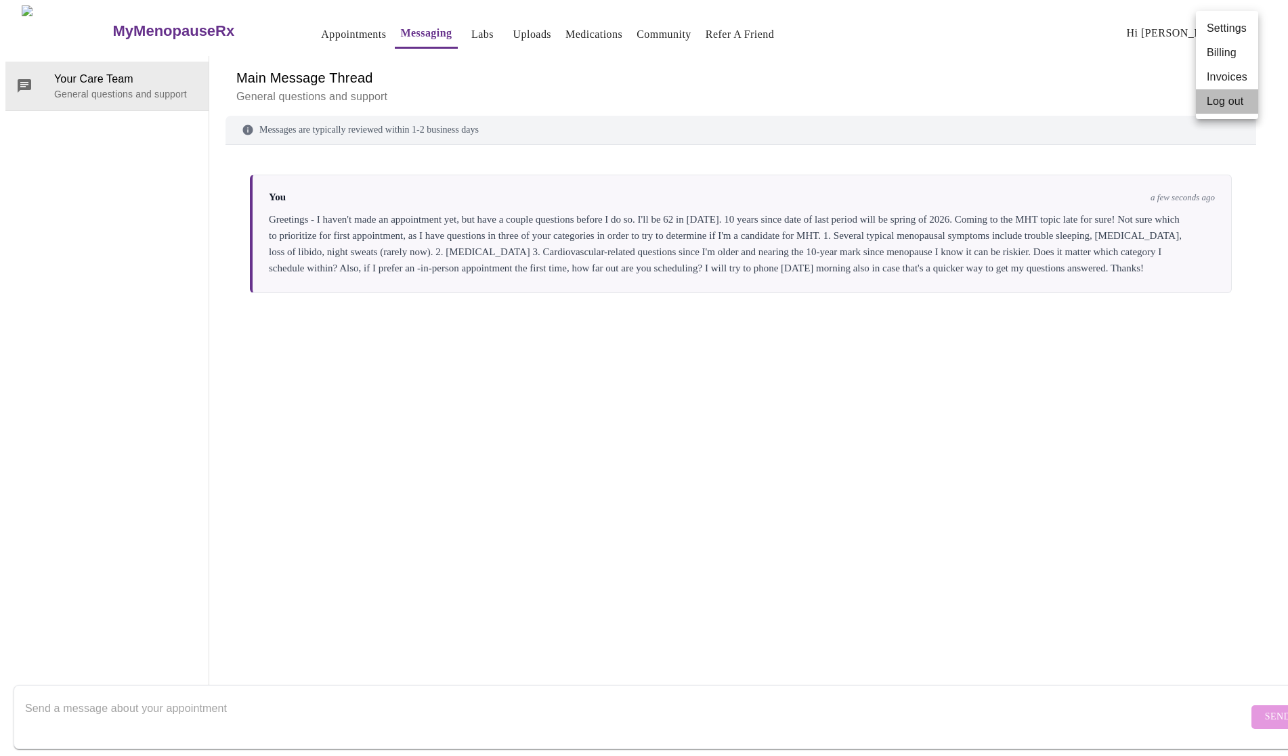
click at [1225, 102] on li "Log out" at bounding box center [1227, 101] width 62 height 24
